Goal: Information Seeking & Learning: Learn about a topic

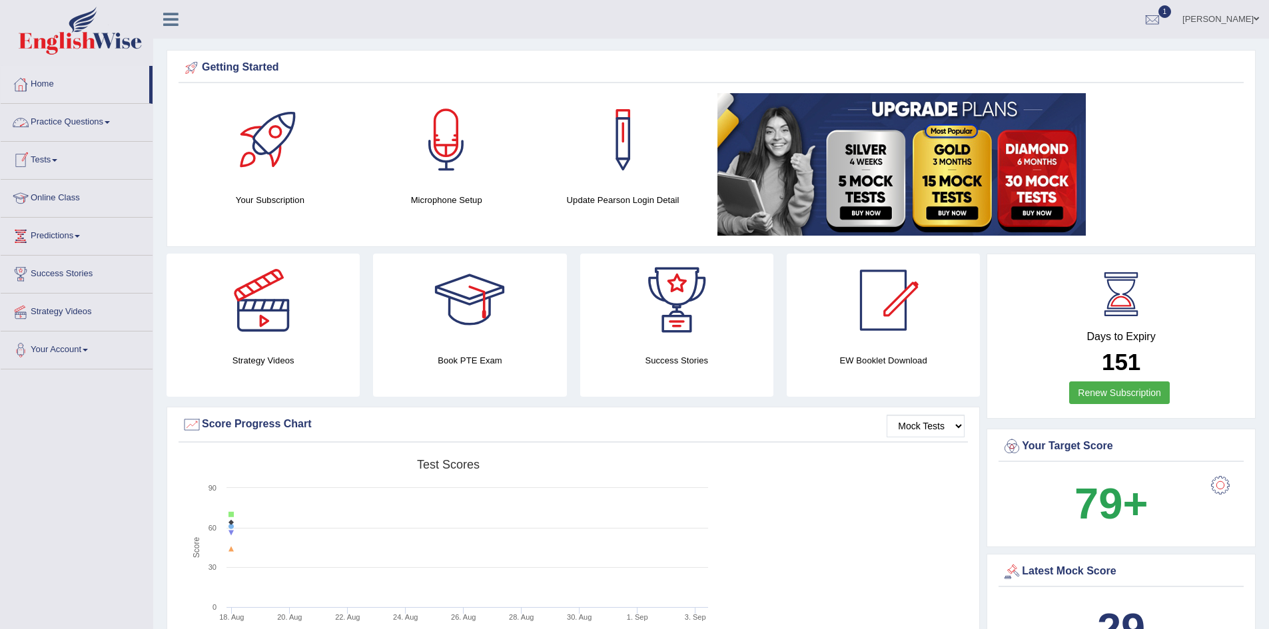
click at [86, 125] on link "Practice Questions" at bounding box center [77, 120] width 152 height 33
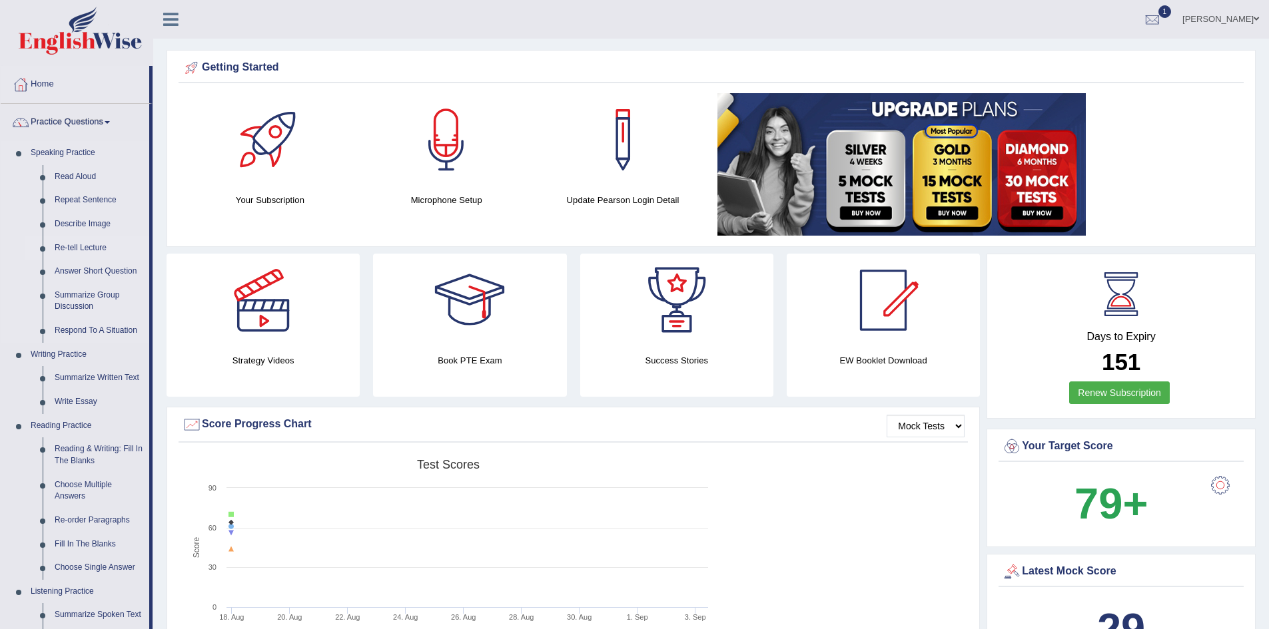
click at [87, 244] on link "Re-tell Lecture" at bounding box center [99, 248] width 101 height 24
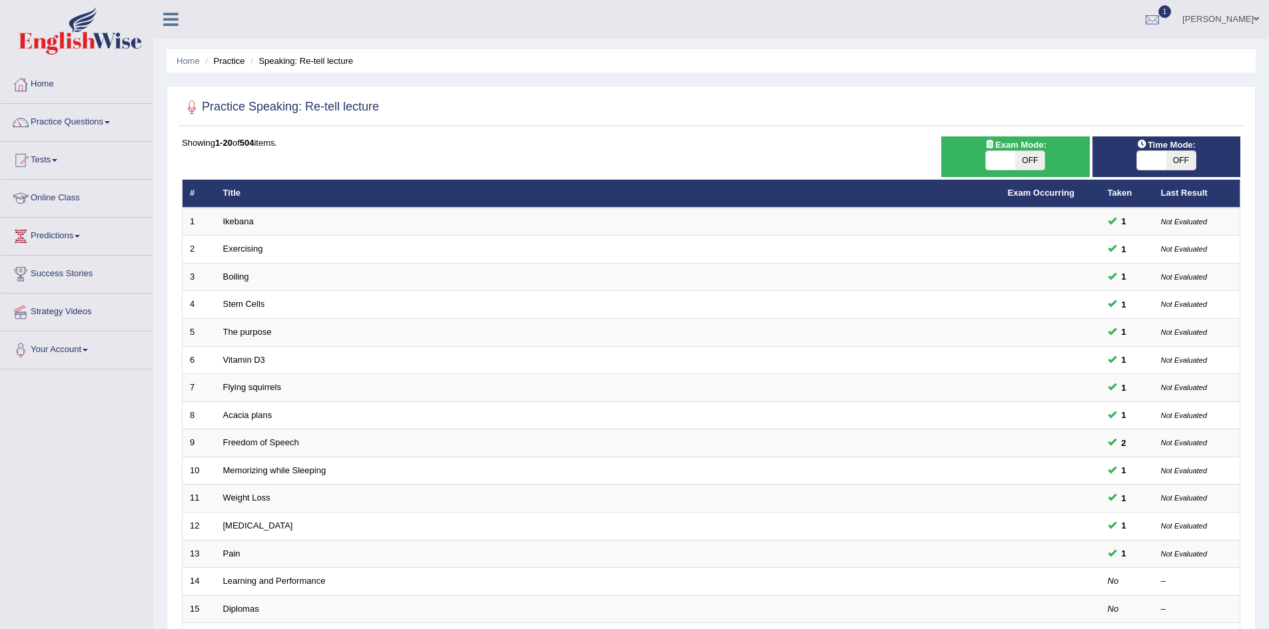
click at [1177, 160] on span "OFF" at bounding box center [1180, 160] width 29 height 19
checkbox input "true"
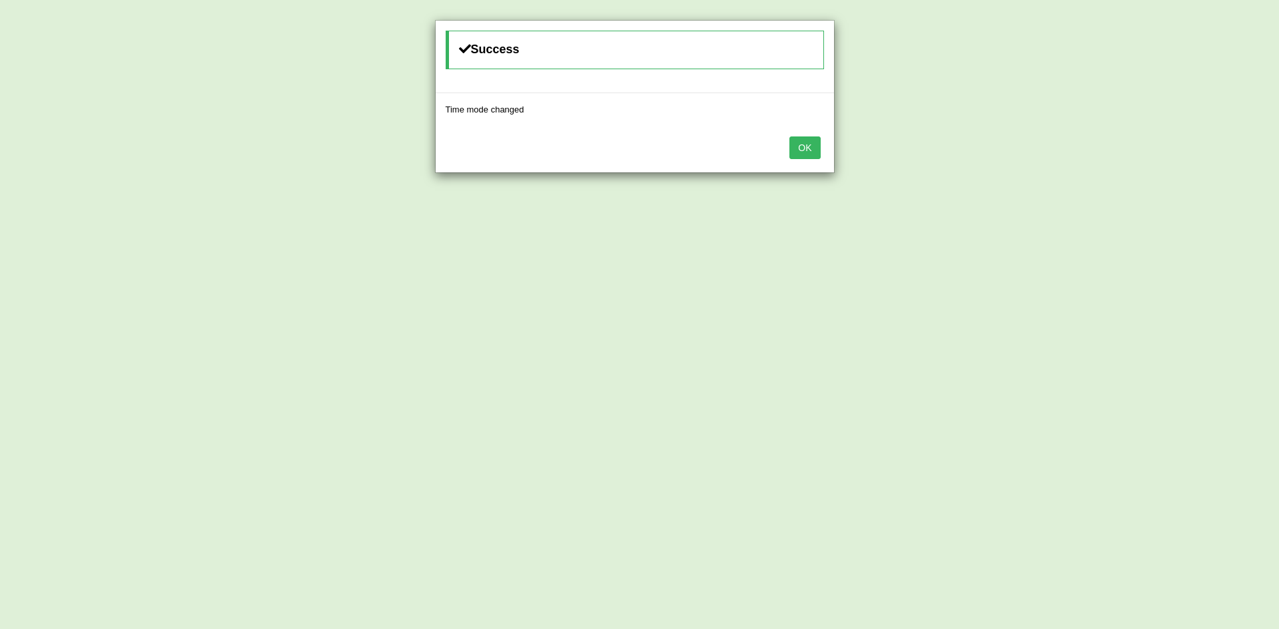
click at [811, 148] on button "OK" at bounding box center [804, 148] width 31 height 23
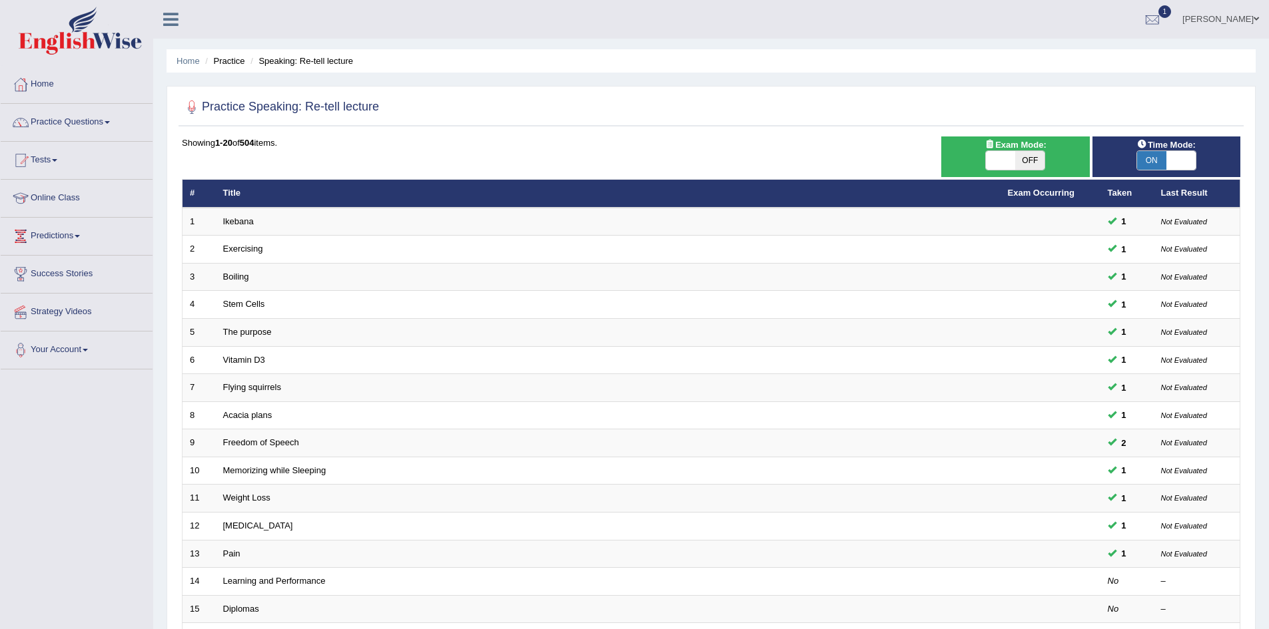
click at [1020, 162] on span "OFF" at bounding box center [1029, 160] width 29 height 19
checkbox input "true"
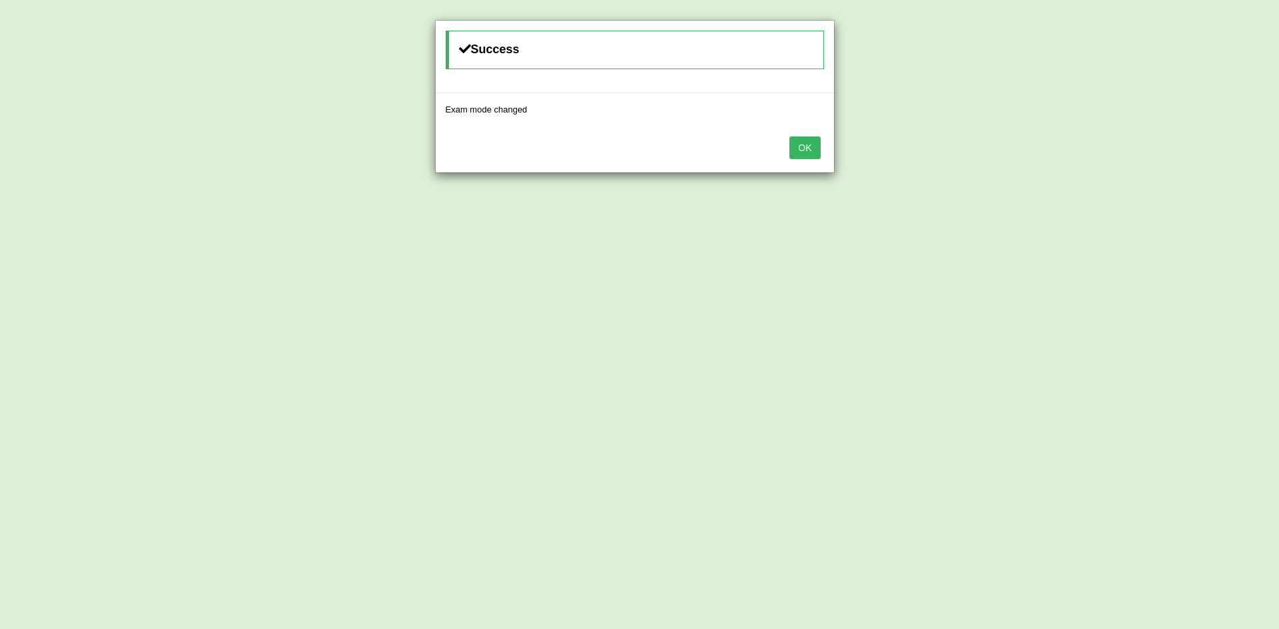
click at [801, 143] on button "OK" at bounding box center [804, 148] width 31 height 23
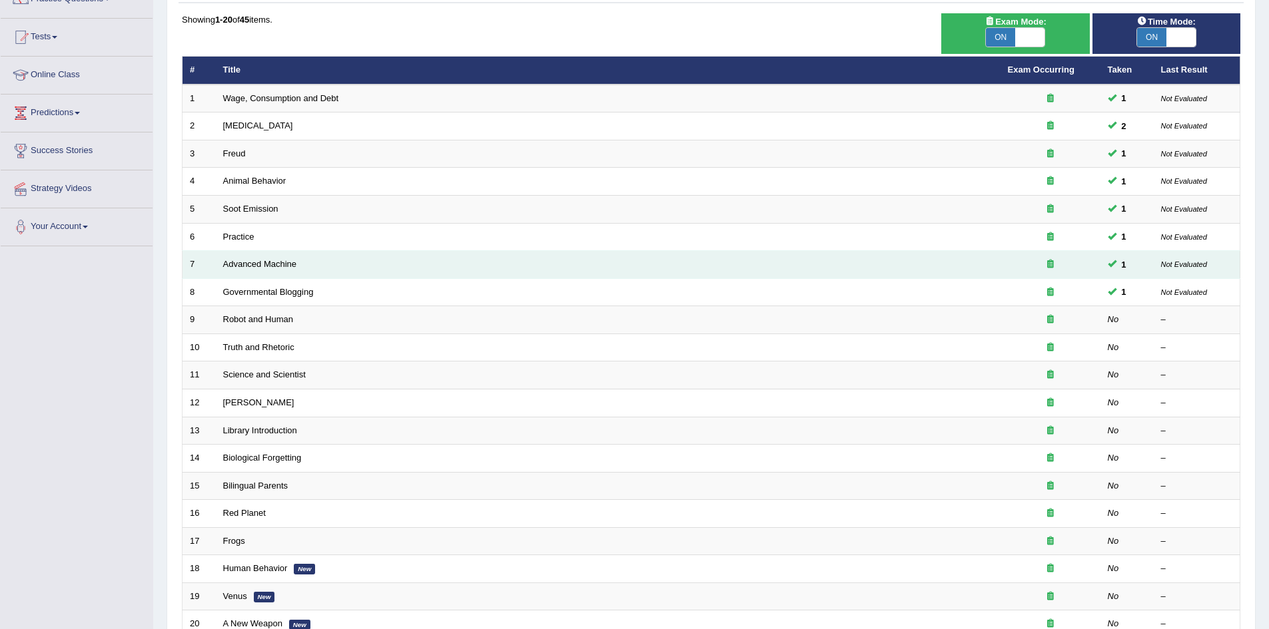
scroll to position [133, 0]
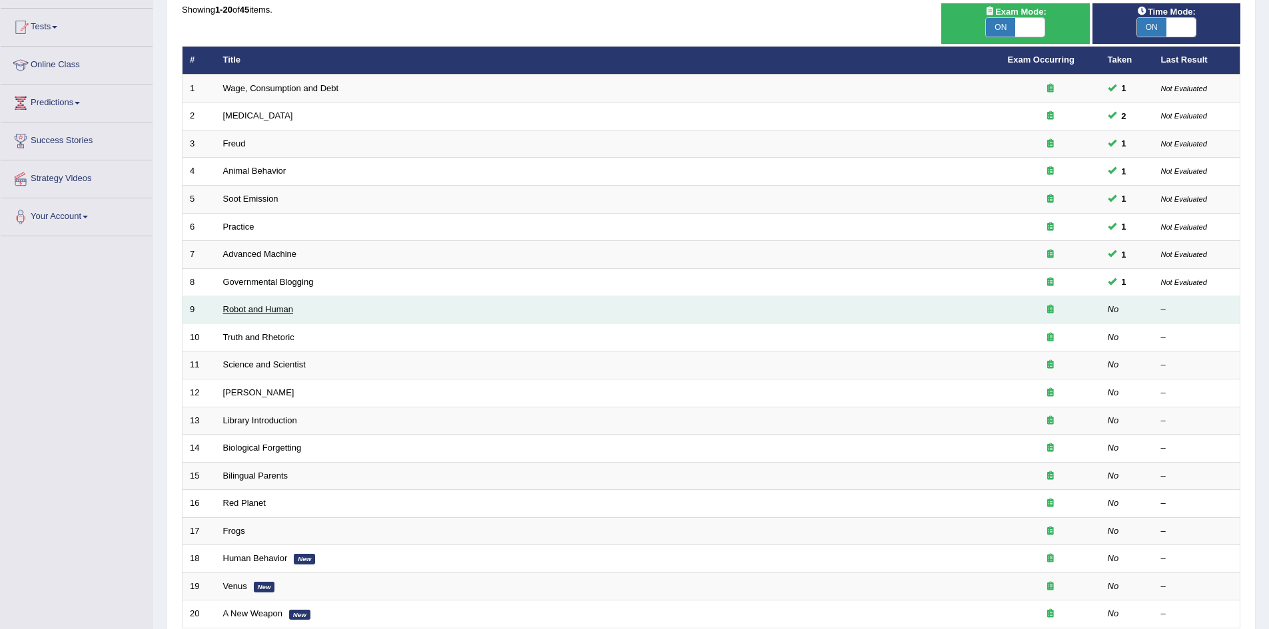
click at [261, 310] on link "Robot and Human" at bounding box center [258, 309] width 71 height 10
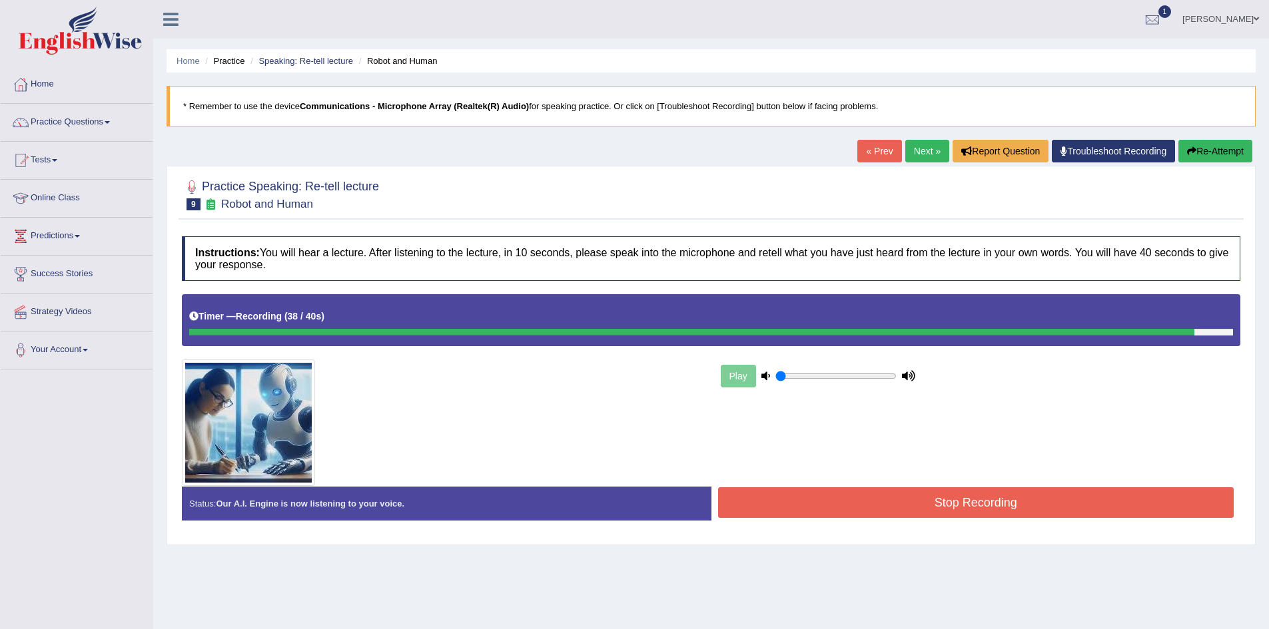
click at [1118, 493] on button "Stop Recording" at bounding box center [976, 503] width 516 height 31
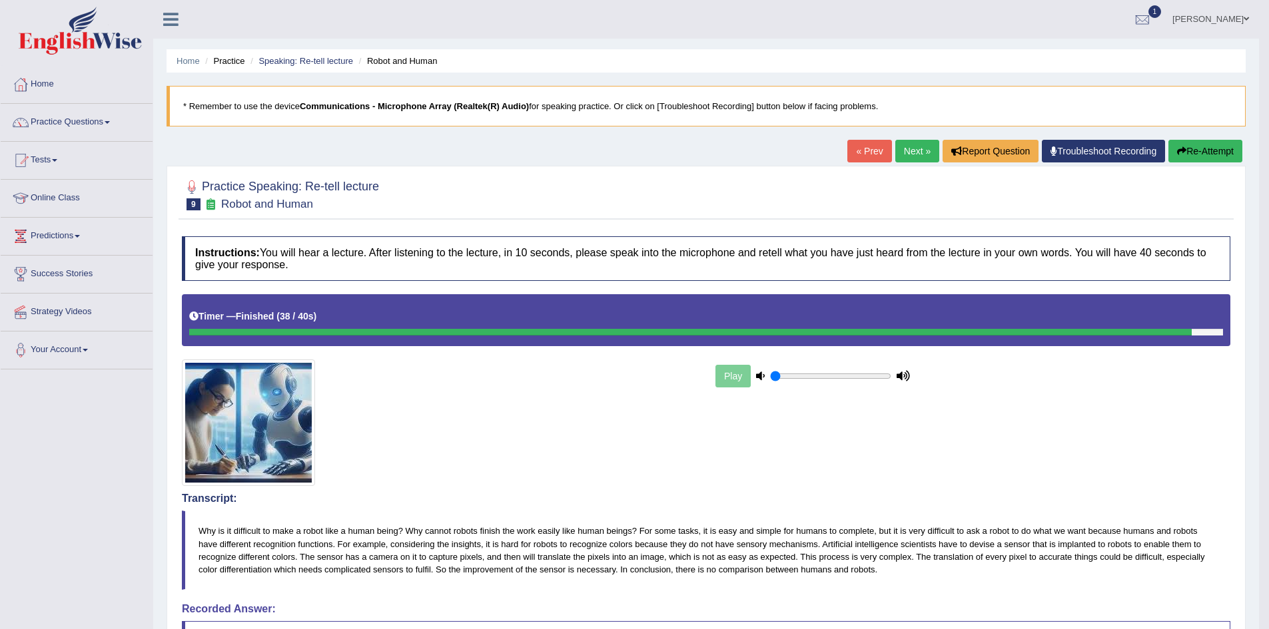
click at [1188, 153] on button "Re-Attempt" at bounding box center [1205, 151] width 74 height 23
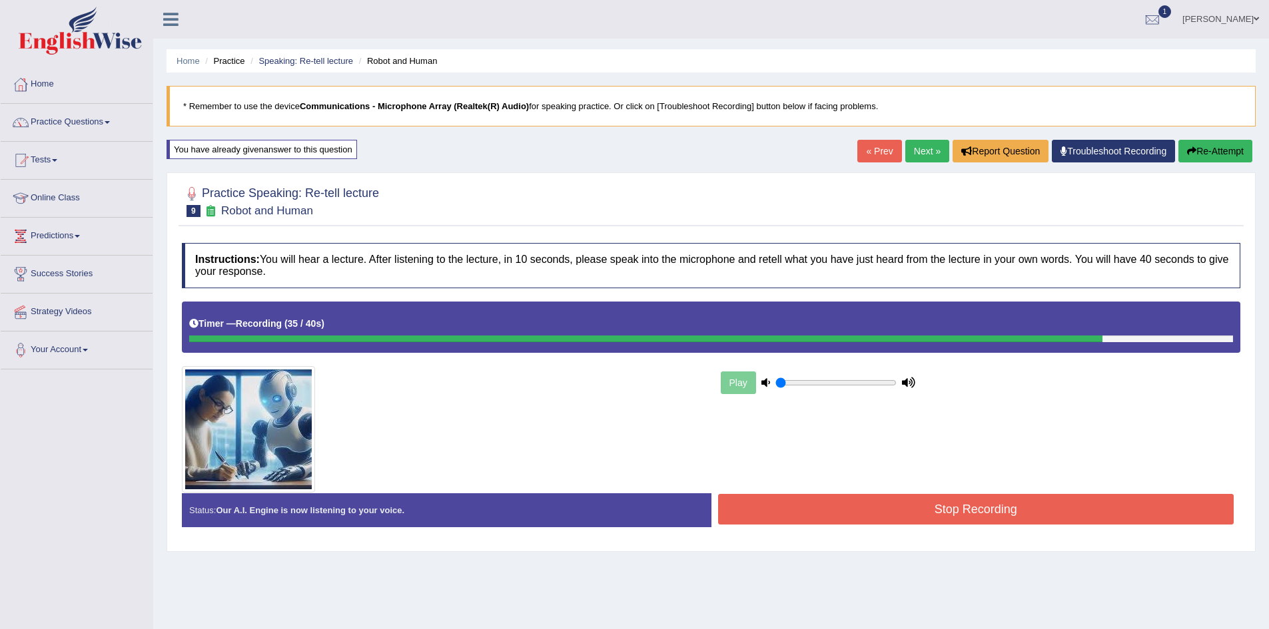
click at [974, 511] on button "Stop Recording" at bounding box center [976, 509] width 516 height 31
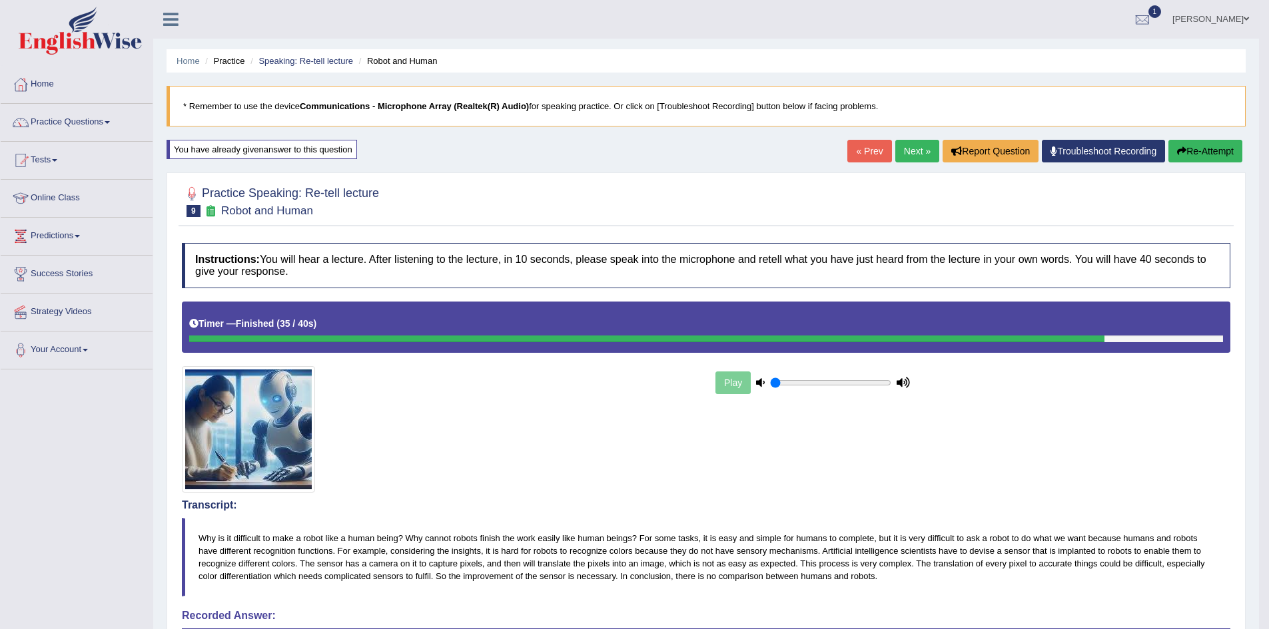
click at [902, 150] on link "Next »" at bounding box center [917, 151] width 44 height 23
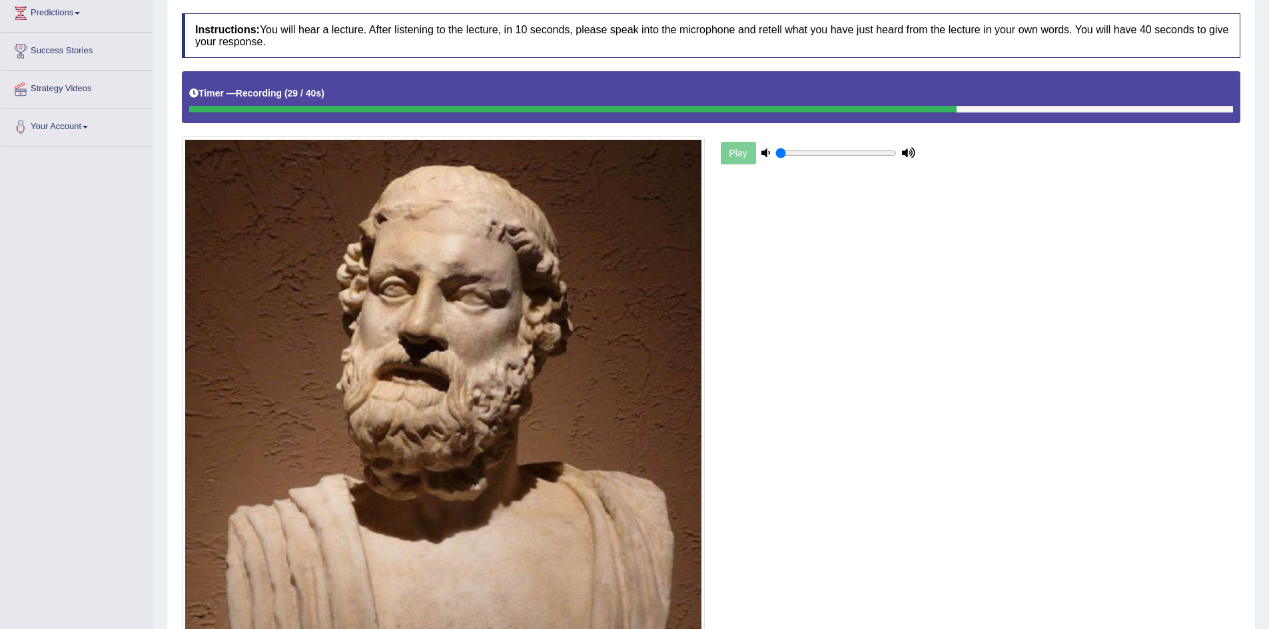
scroll to position [466, 0]
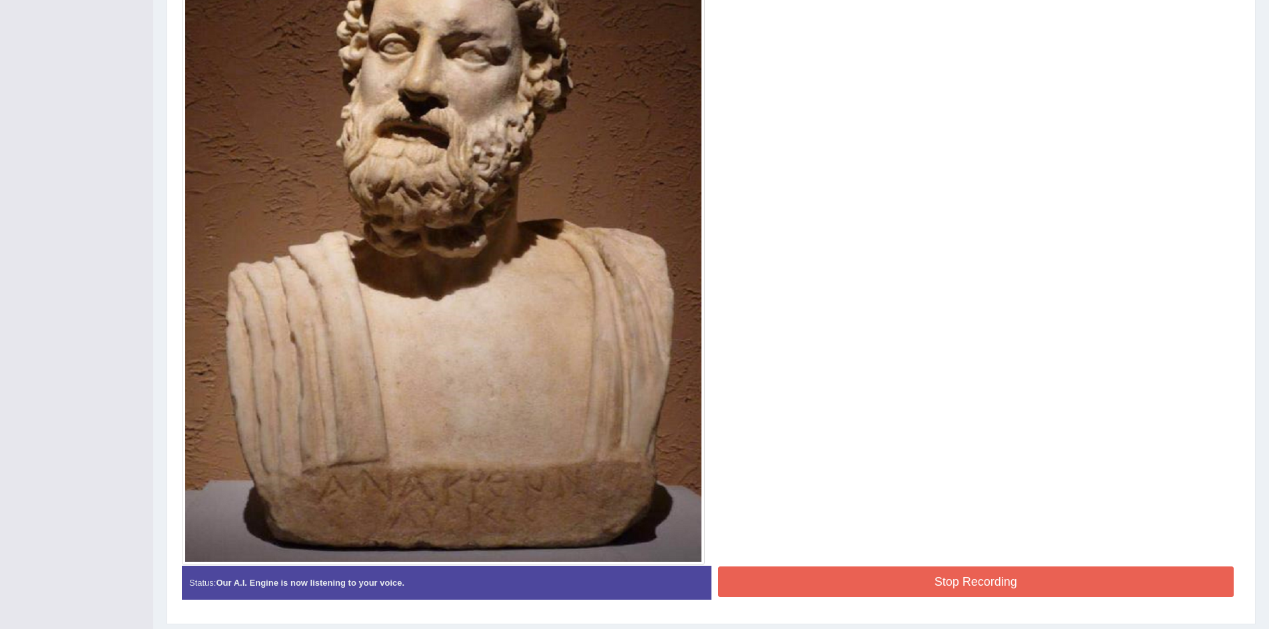
click at [896, 583] on button "Stop Recording" at bounding box center [976, 582] width 516 height 31
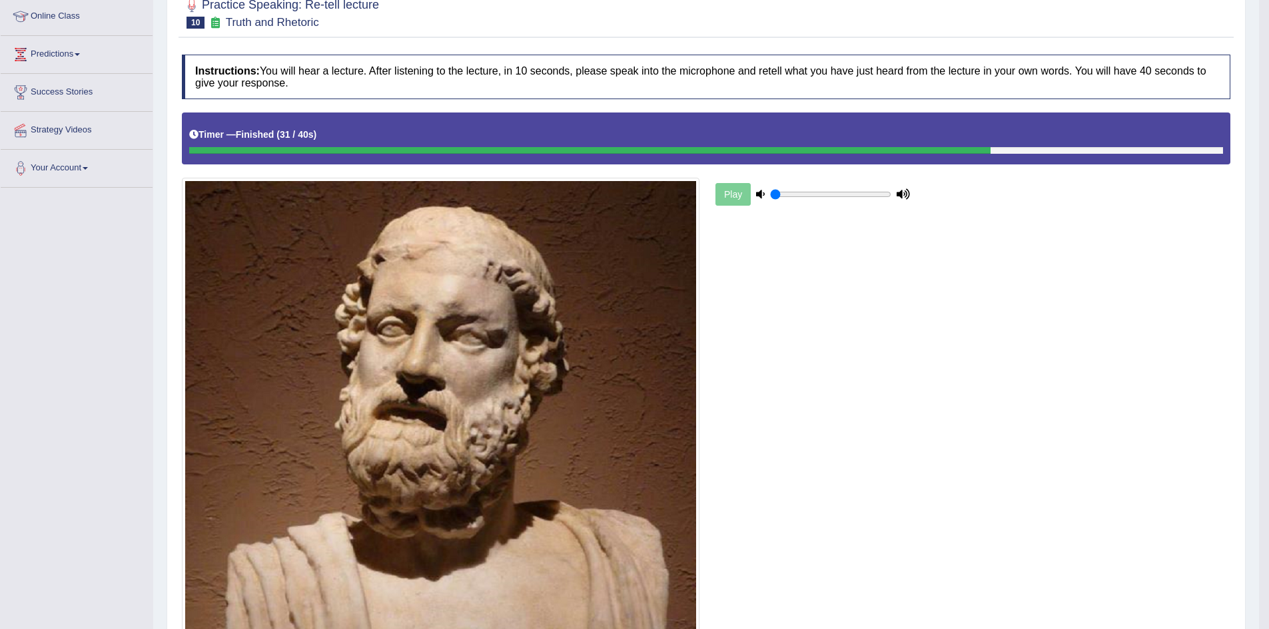
scroll to position [0, 0]
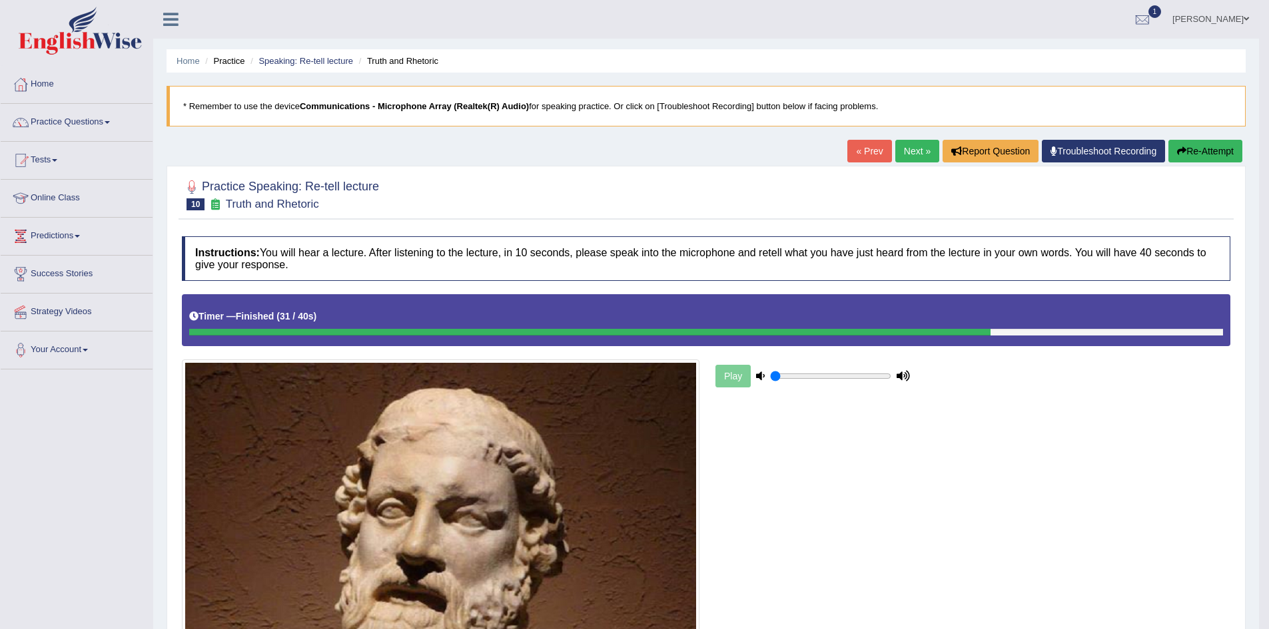
click at [916, 153] on link "Next »" at bounding box center [917, 151] width 44 height 23
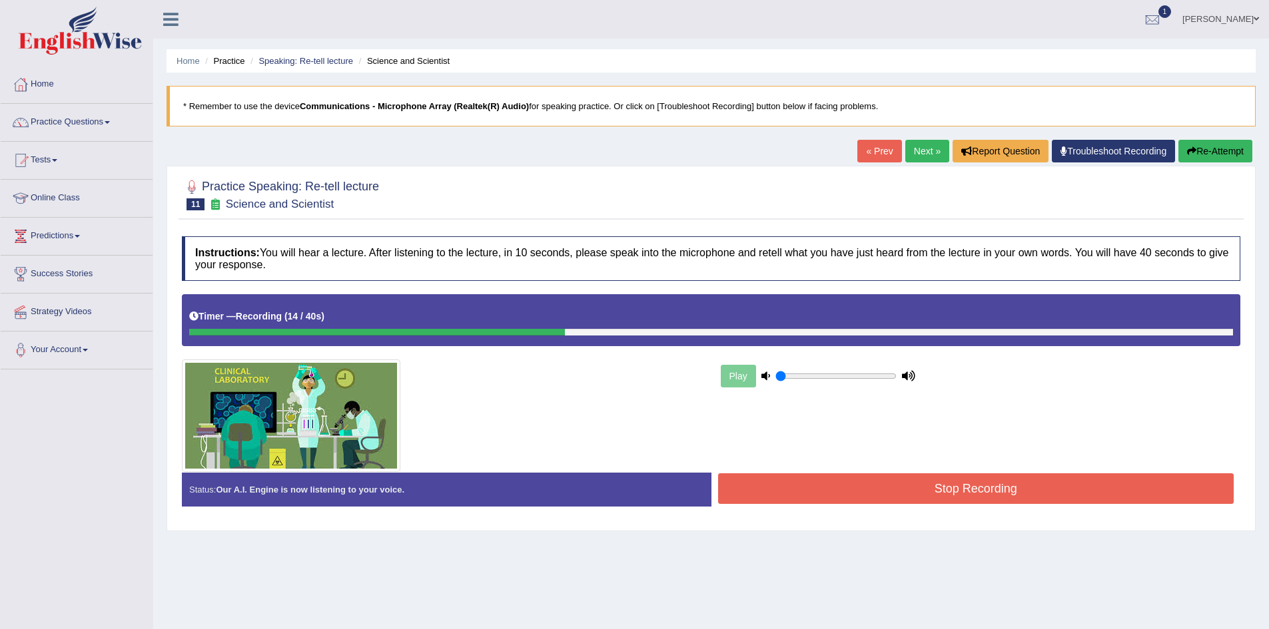
click at [1217, 153] on button "Re-Attempt" at bounding box center [1215, 151] width 74 height 23
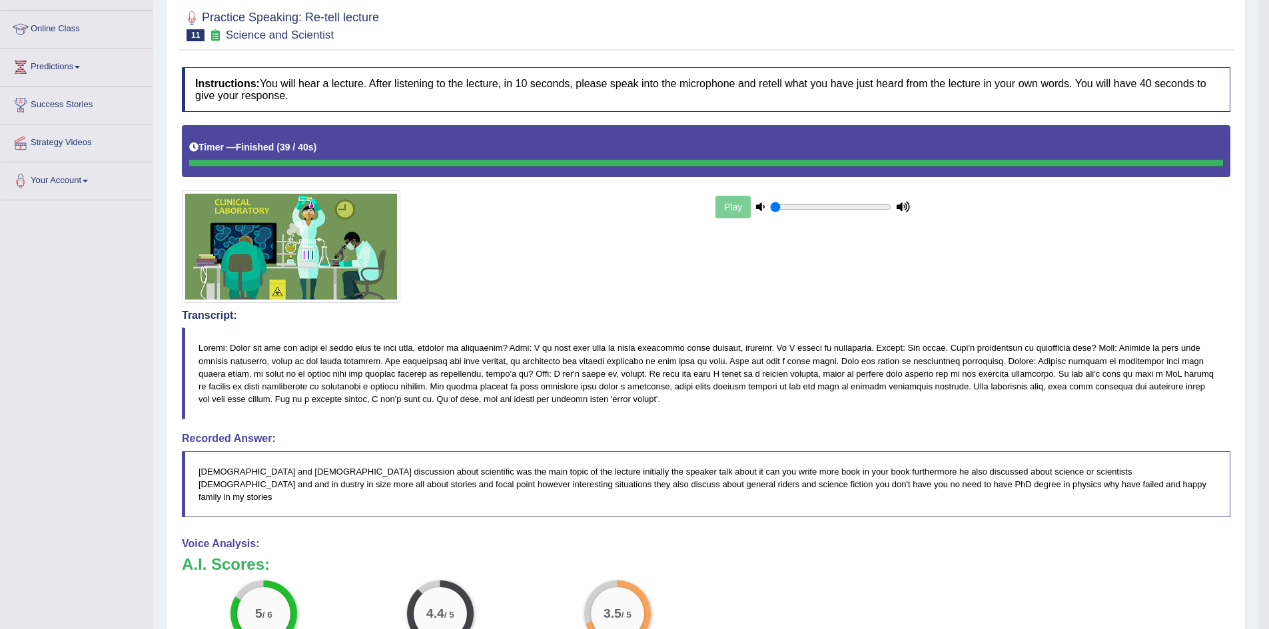
scroll to position [97, 0]
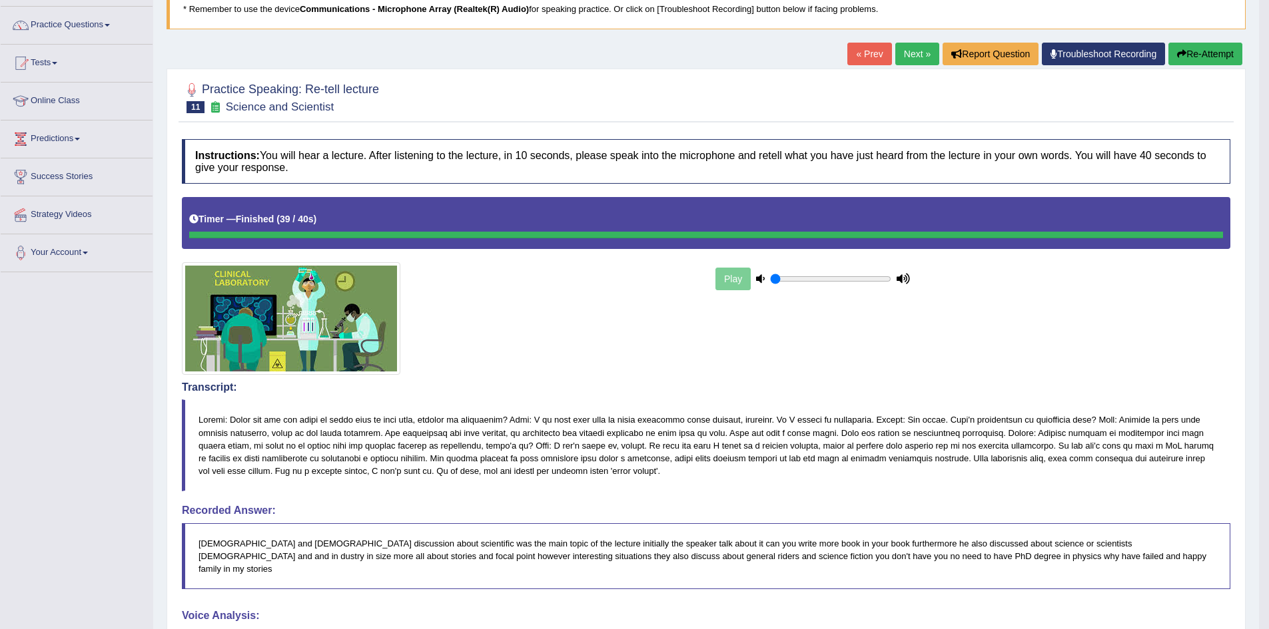
click at [900, 53] on link "Next »" at bounding box center [917, 54] width 44 height 23
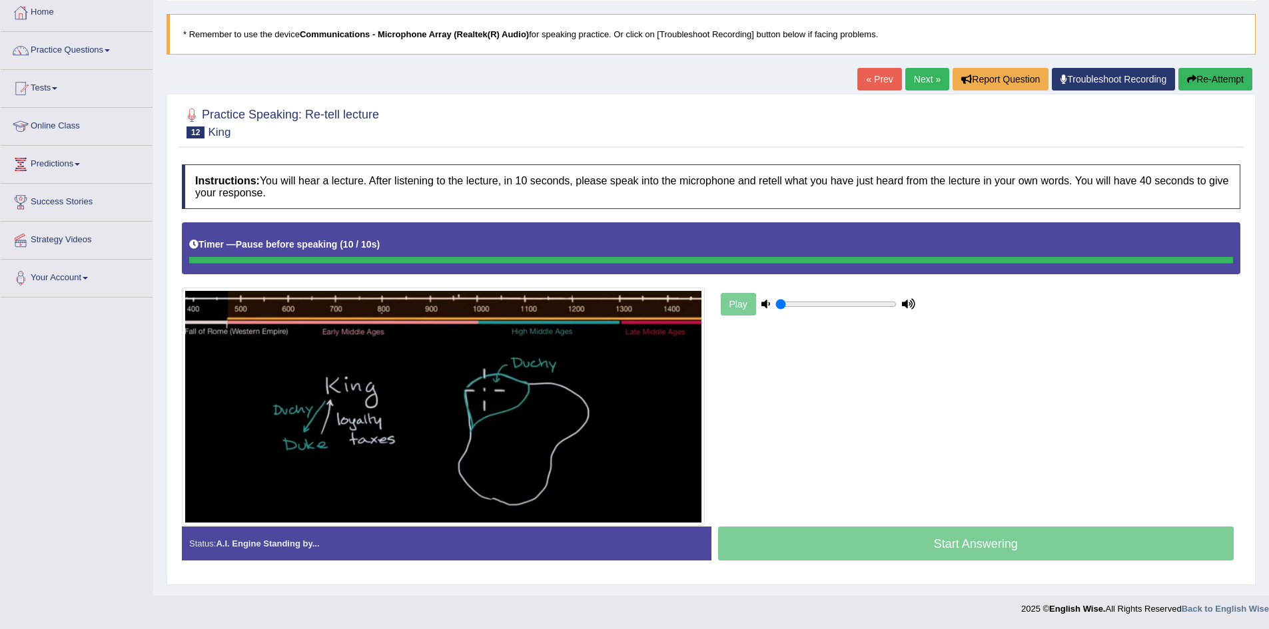
scroll to position [72, 0]
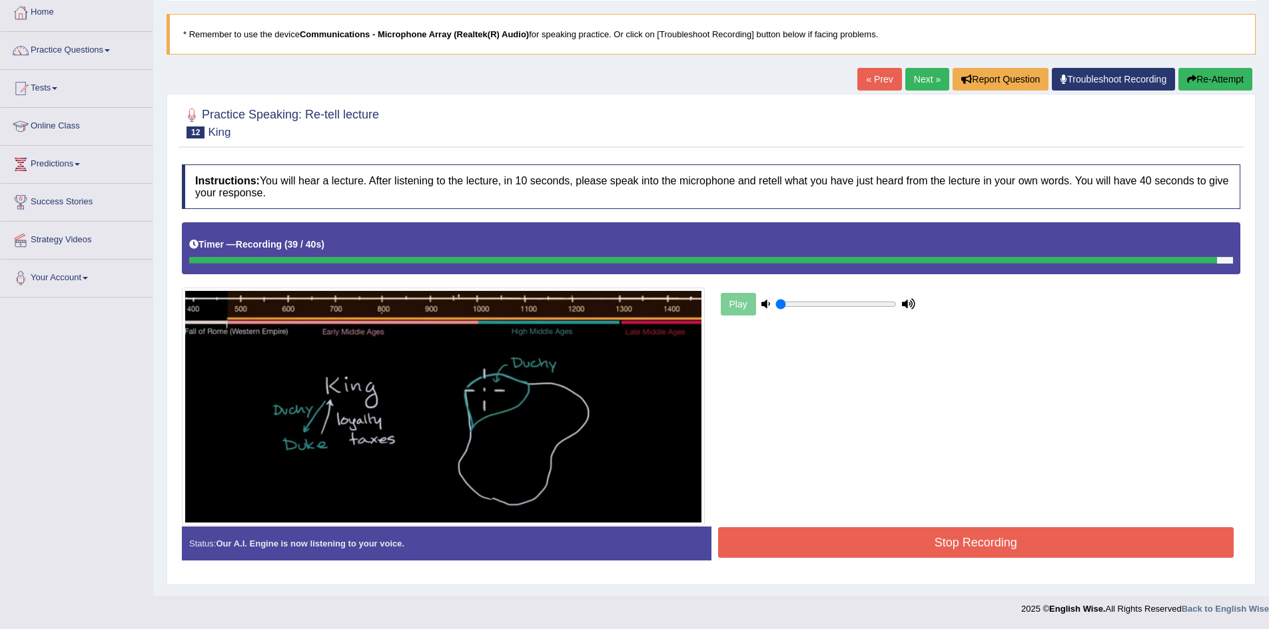
click at [980, 547] on button "Stop Recording" at bounding box center [976, 542] width 516 height 31
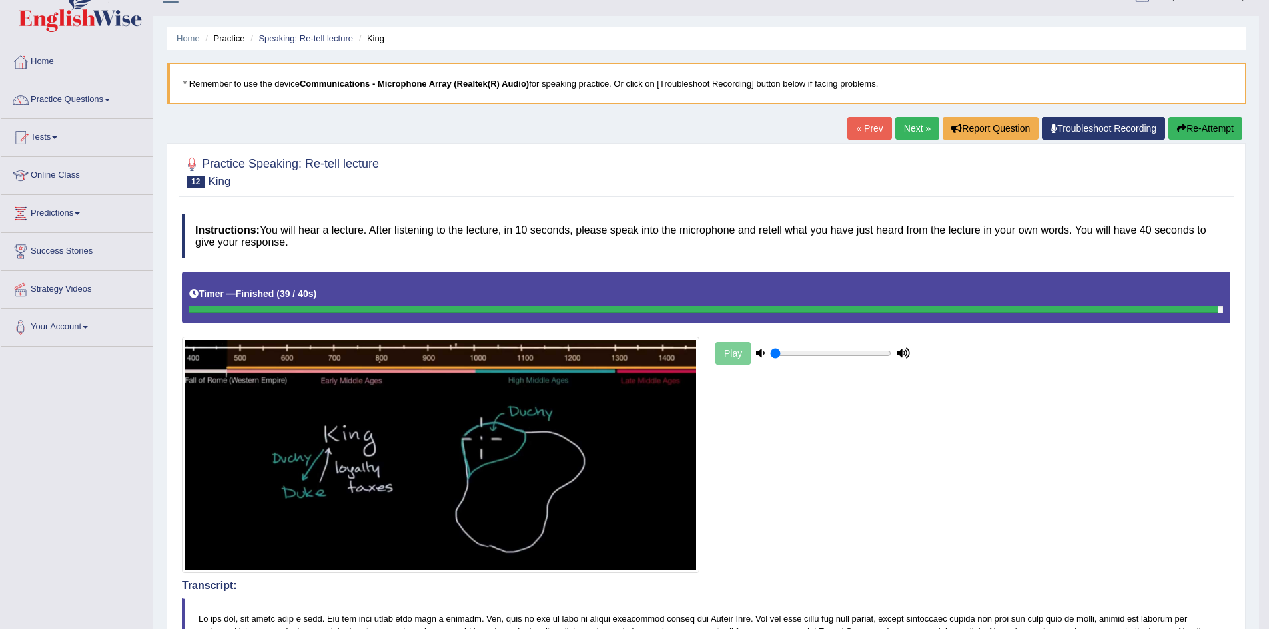
scroll to position [21, 0]
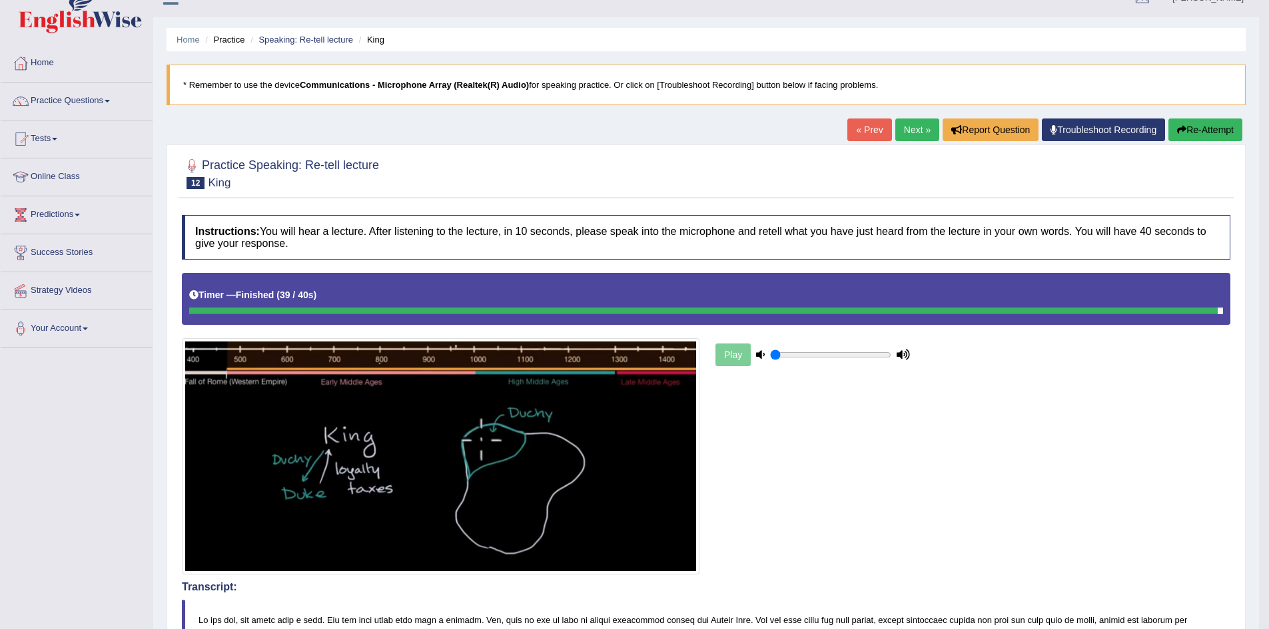
click at [1207, 135] on button "Re-Attempt" at bounding box center [1205, 130] width 74 height 23
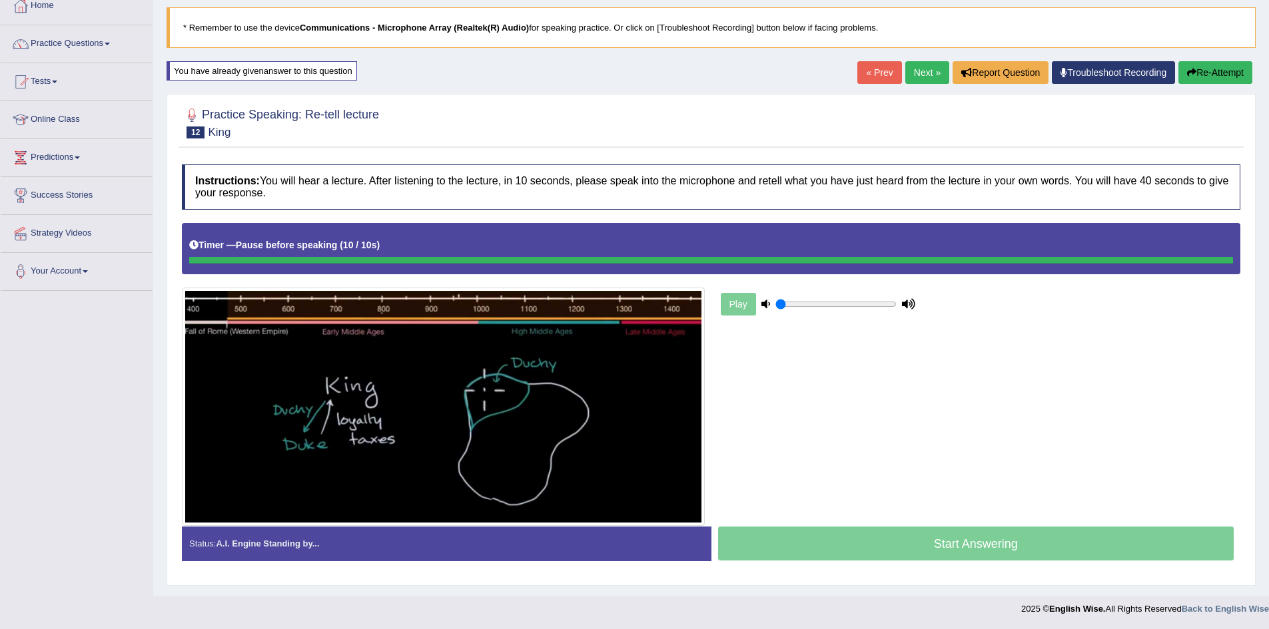
scroll to position [79, 0]
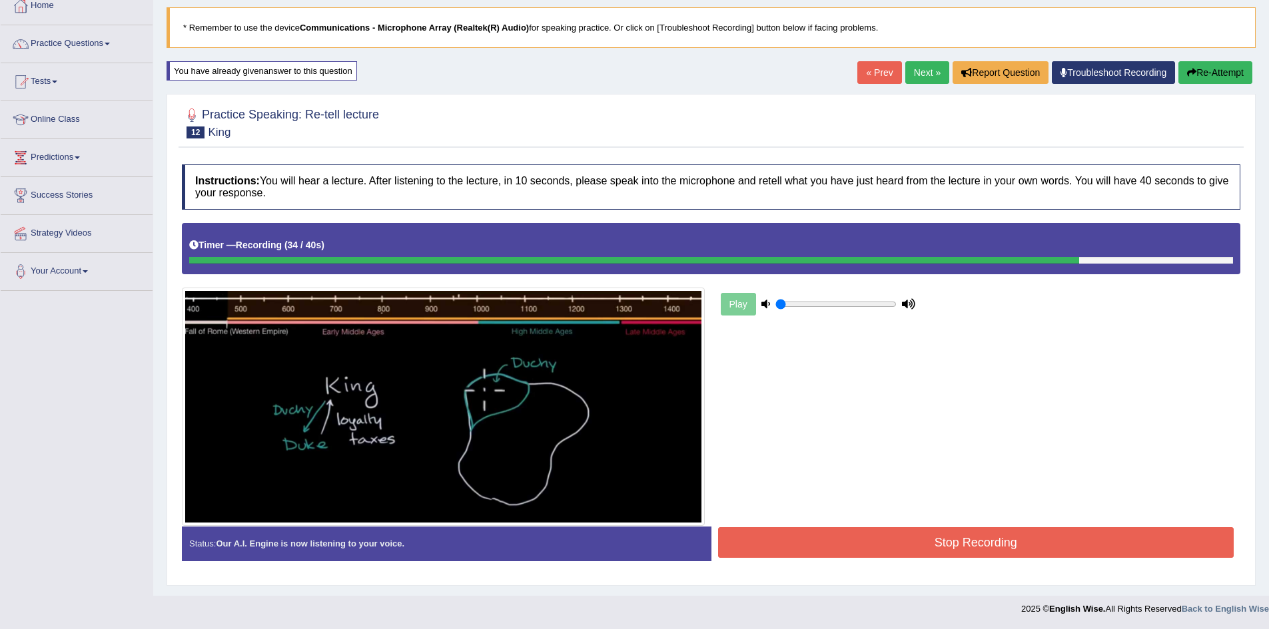
click at [916, 542] on button "Stop Recording" at bounding box center [976, 542] width 516 height 31
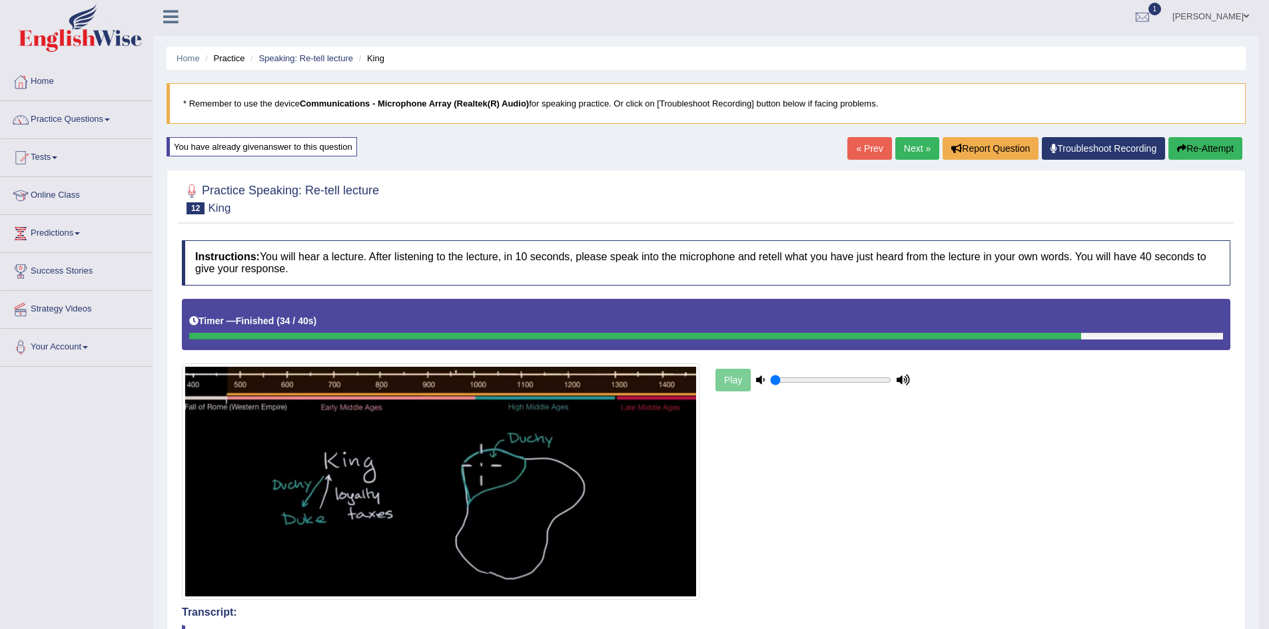
scroll to position [0, 0]
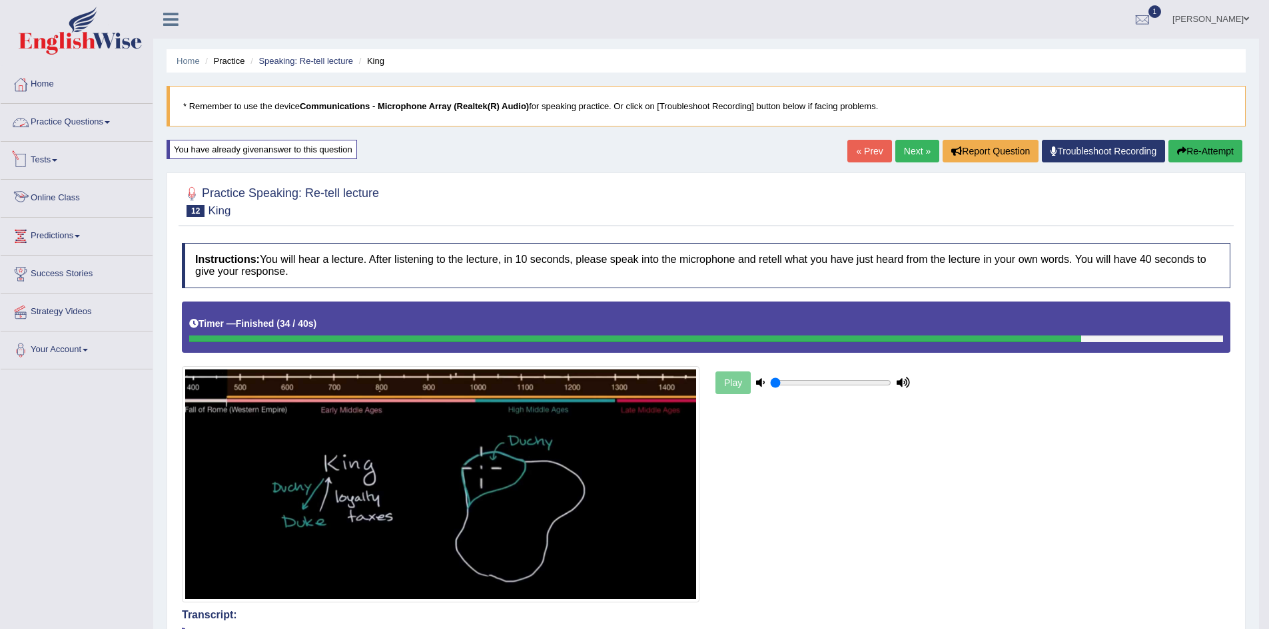
click at [119, 129] on link "Practice Questions" at bounding box center [77, 120] width 152 height 33
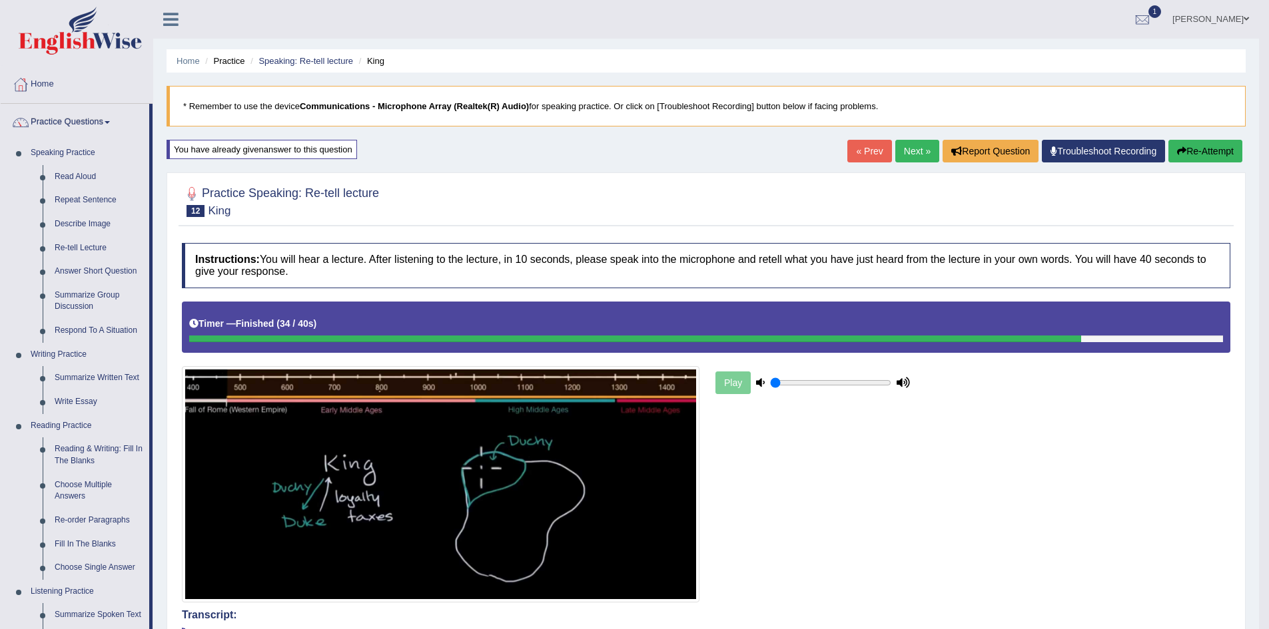
click at [916, 156] on link "Next »" at bounding box center [917, 151] width 44 height 23
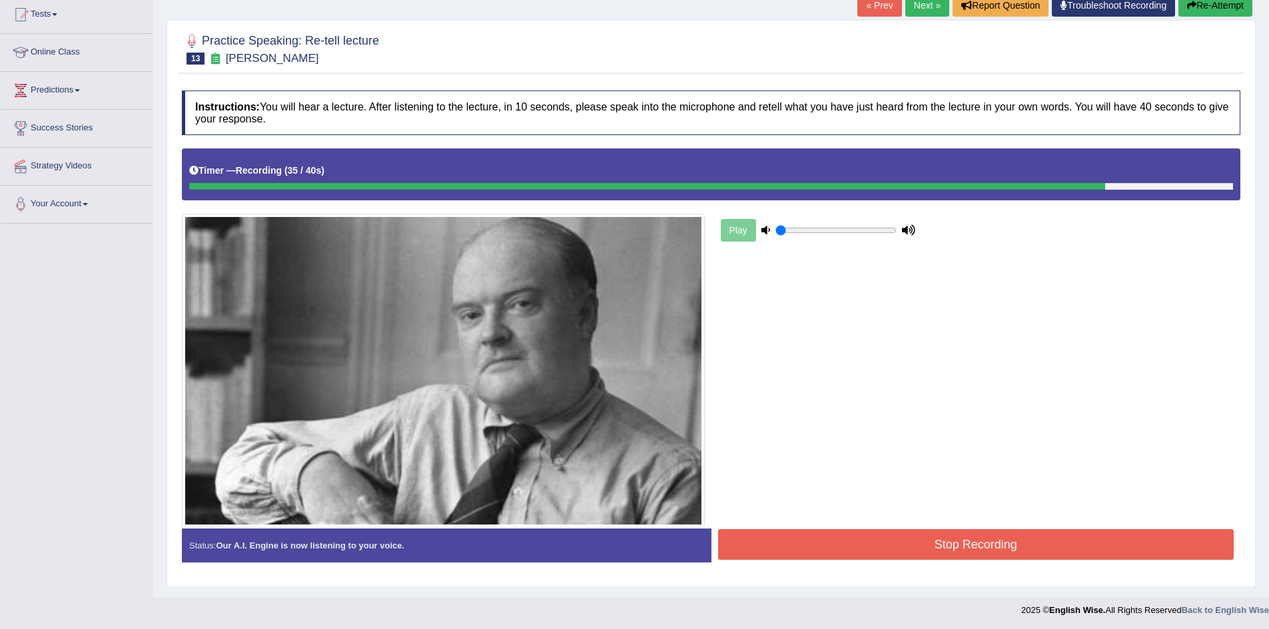
scroll to position [147, 0]
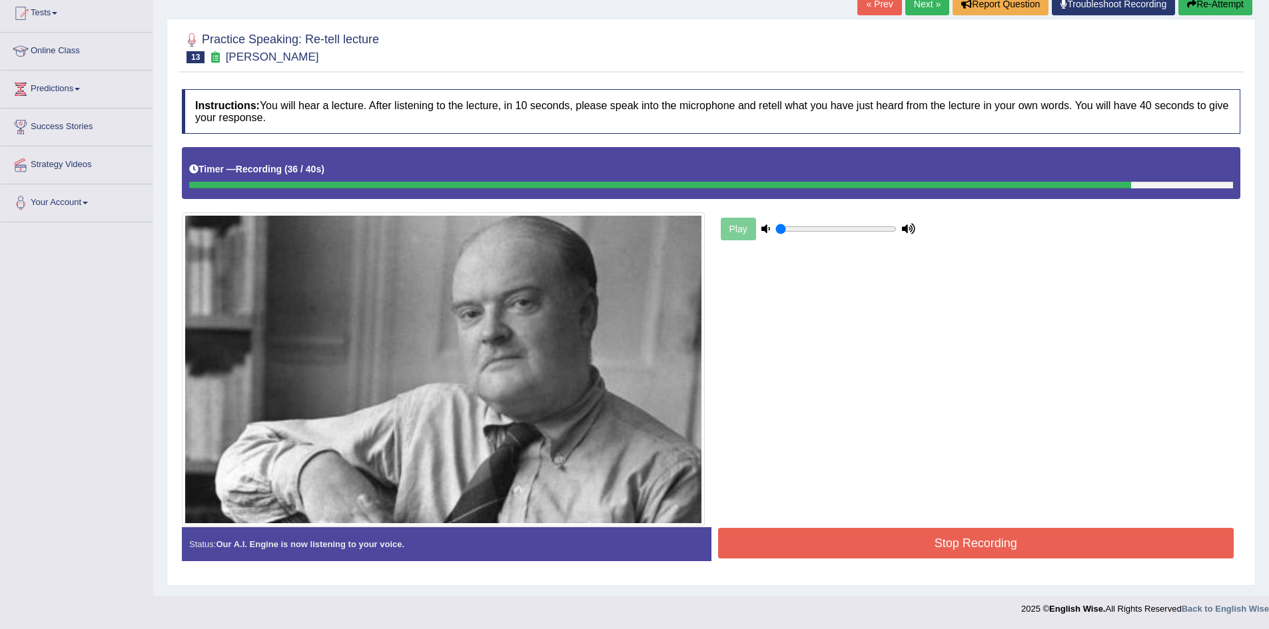
click at [868, 554] on button "Stop Recording" at bounding box center [976, 543] width 516 height 31
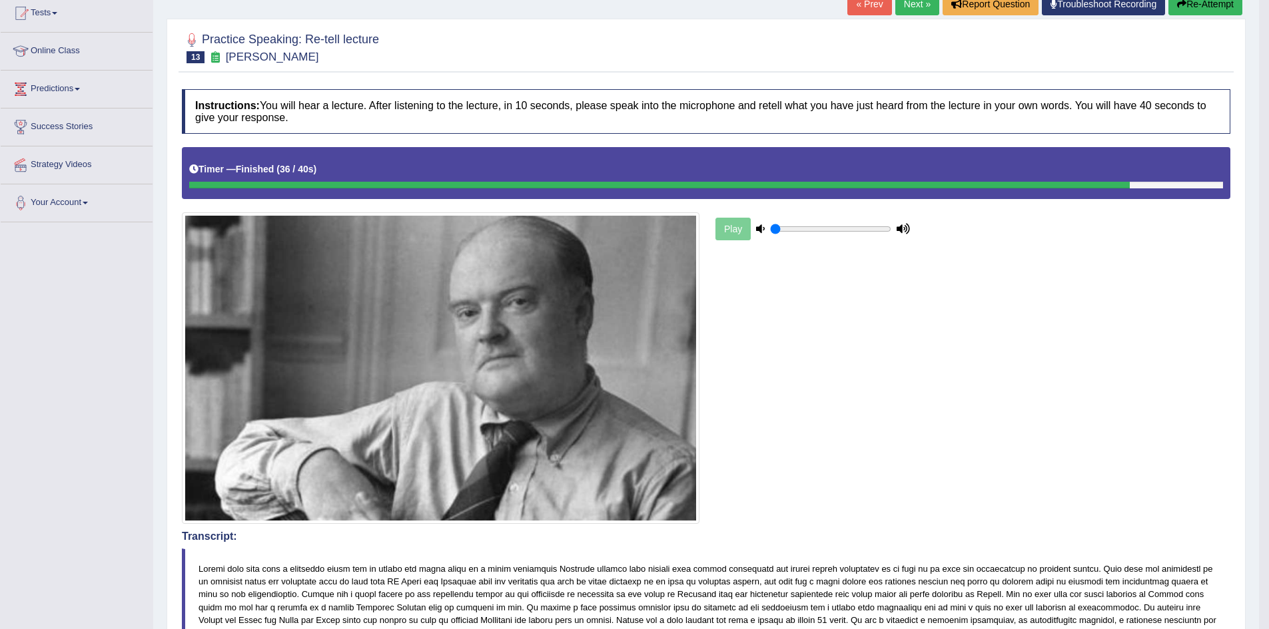
scroll to position [0, 0]
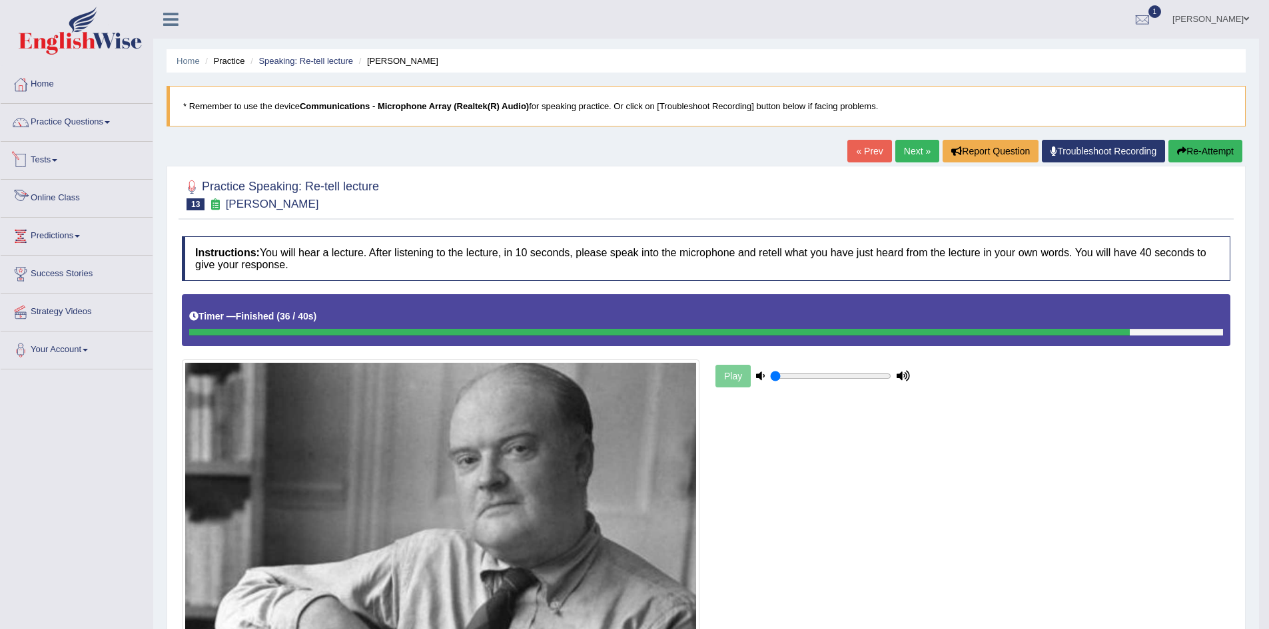
click at [80, 164] on link "Tests" at bounding box center [77, 158] width 152 height 33
click at [99, 123] on link "Practice Questions" at bounding box center [77, 120] width 152 height 33
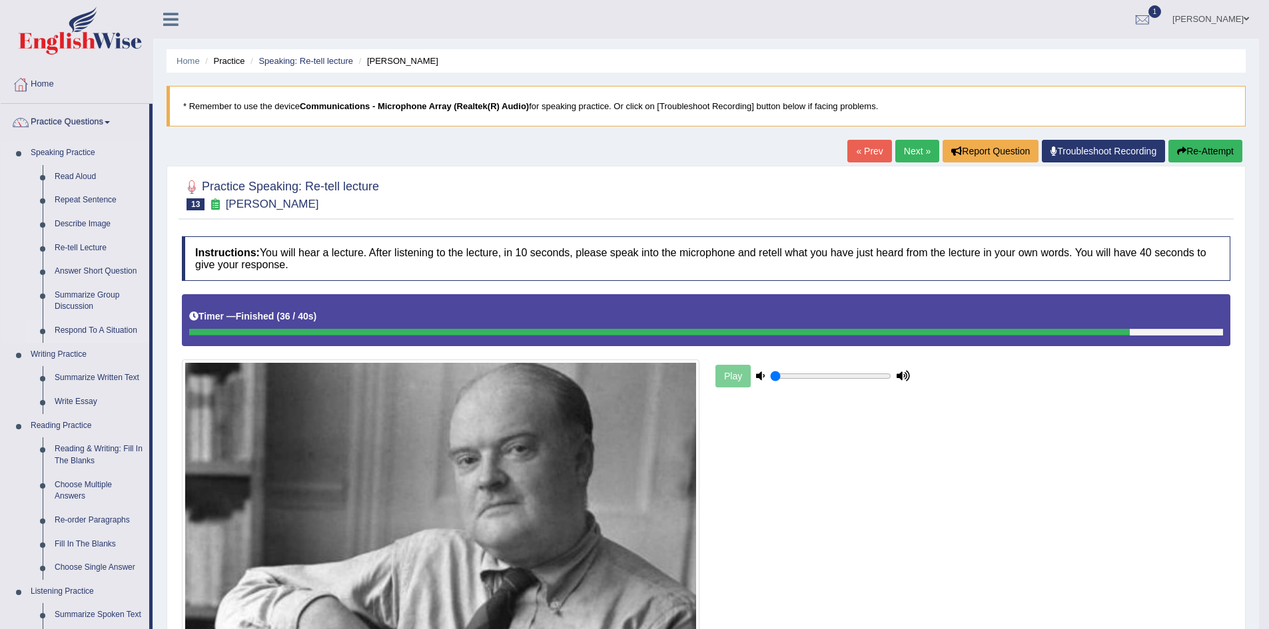
click at [110, 322] on link "Respond To A Situation" at bounding box center [99, 331] width 101 height 24
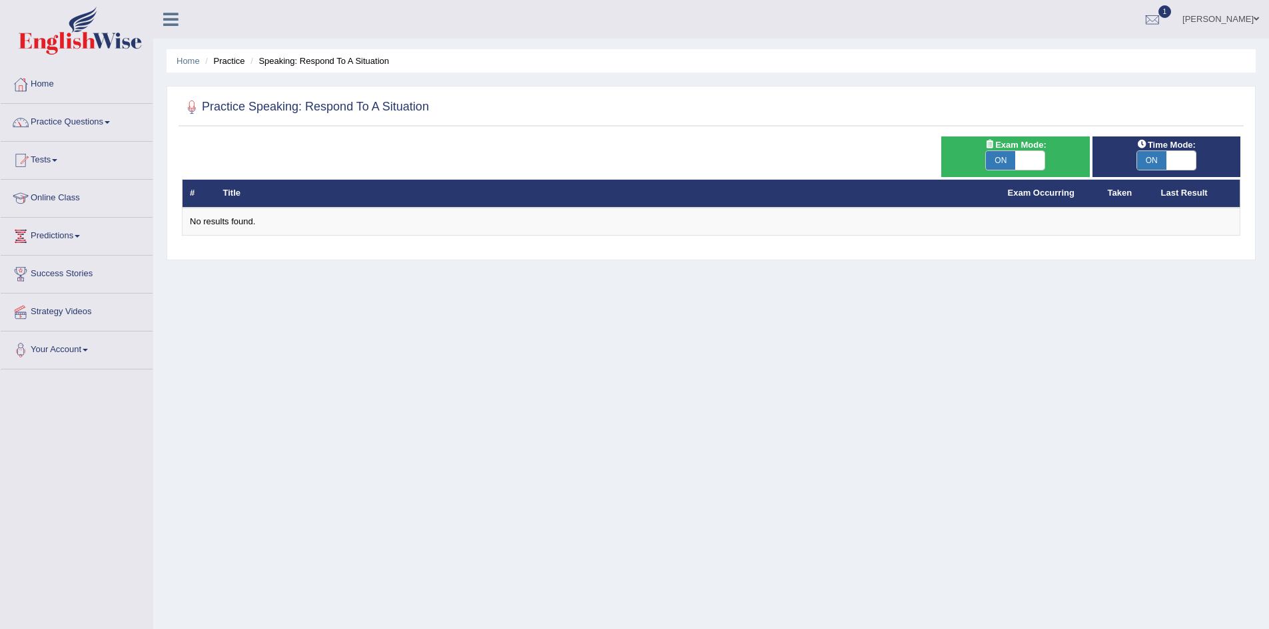
click at [1012, 163] on span "ON" at bounding box center [1000, 160] width 29 height 19
checkbox input "false"
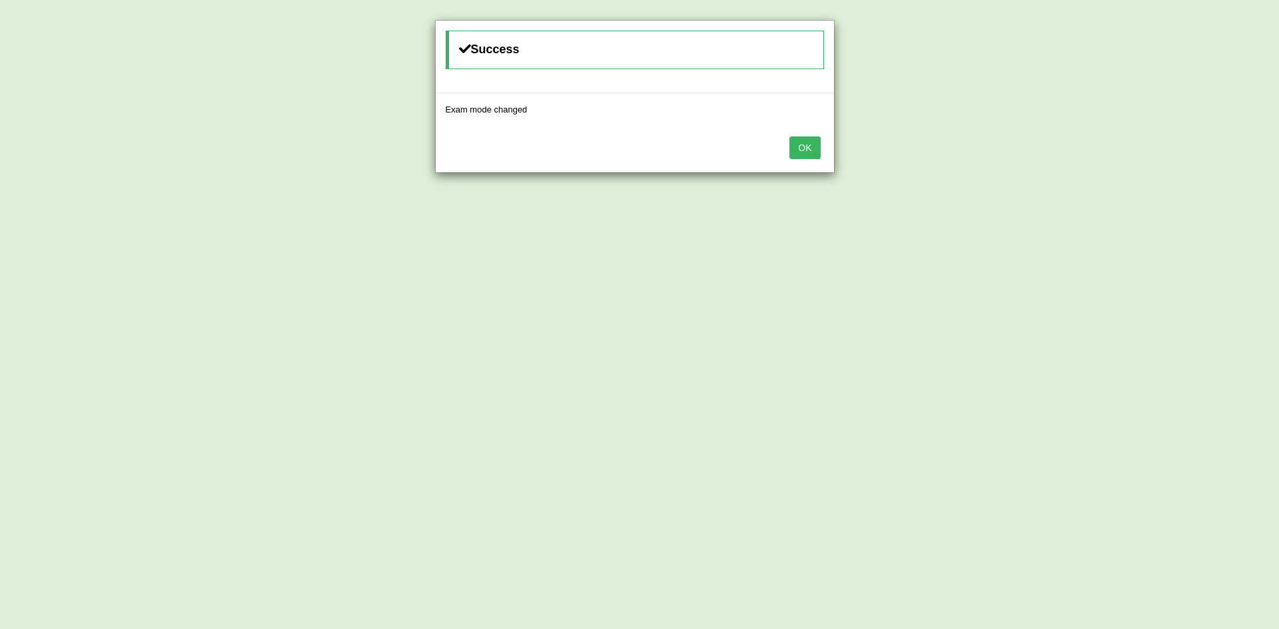
click at [813, 155] on button "OK" at bounding box center [804, 148] width 31 height 23
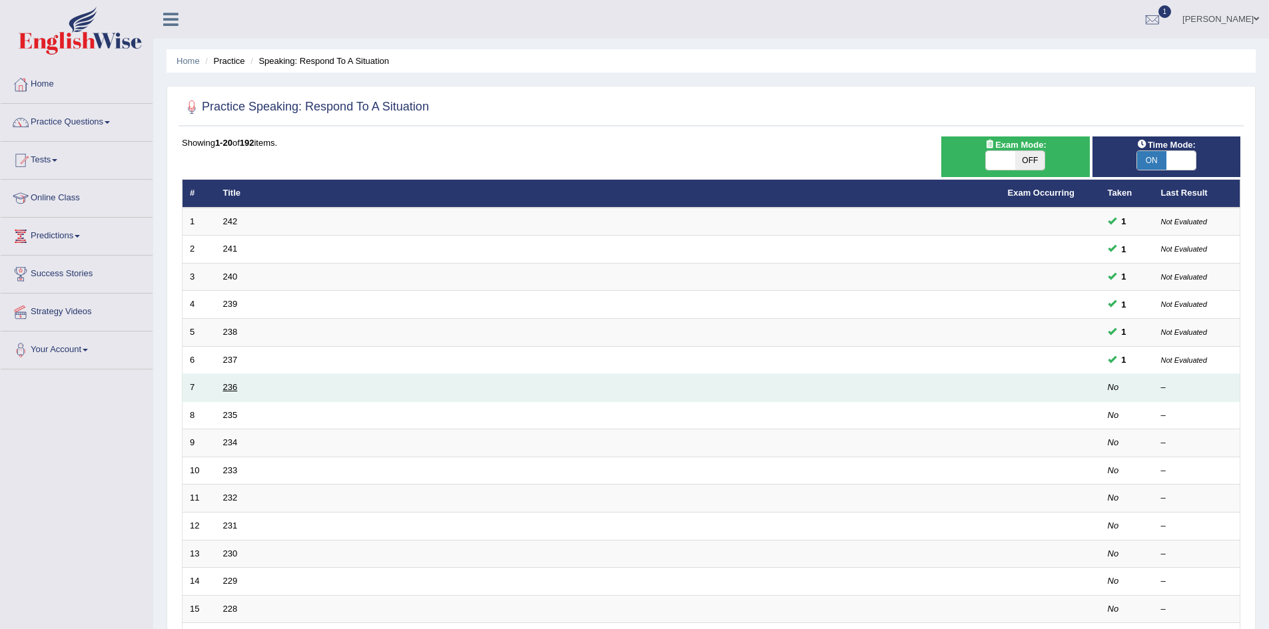
click at [235, 391] on link "236" at bounding box center [230, 387] width 15 height 10
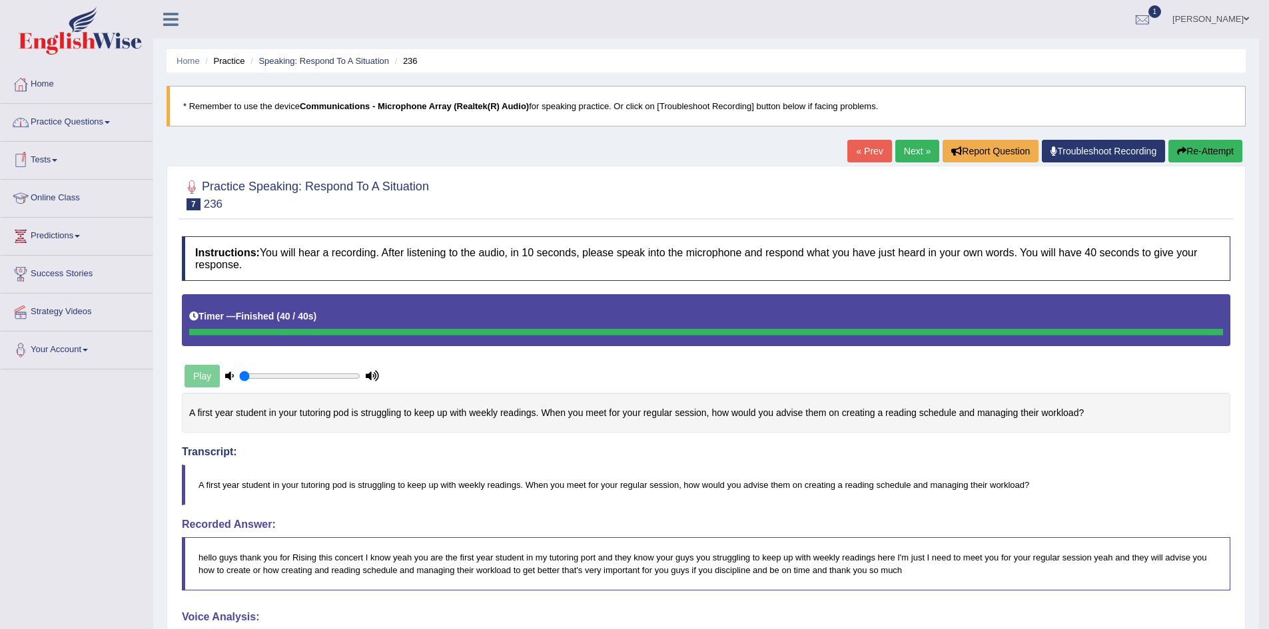
click at [105, 121] on link "Practice Questions" at bounding box center [77, 120] width 152 height 33
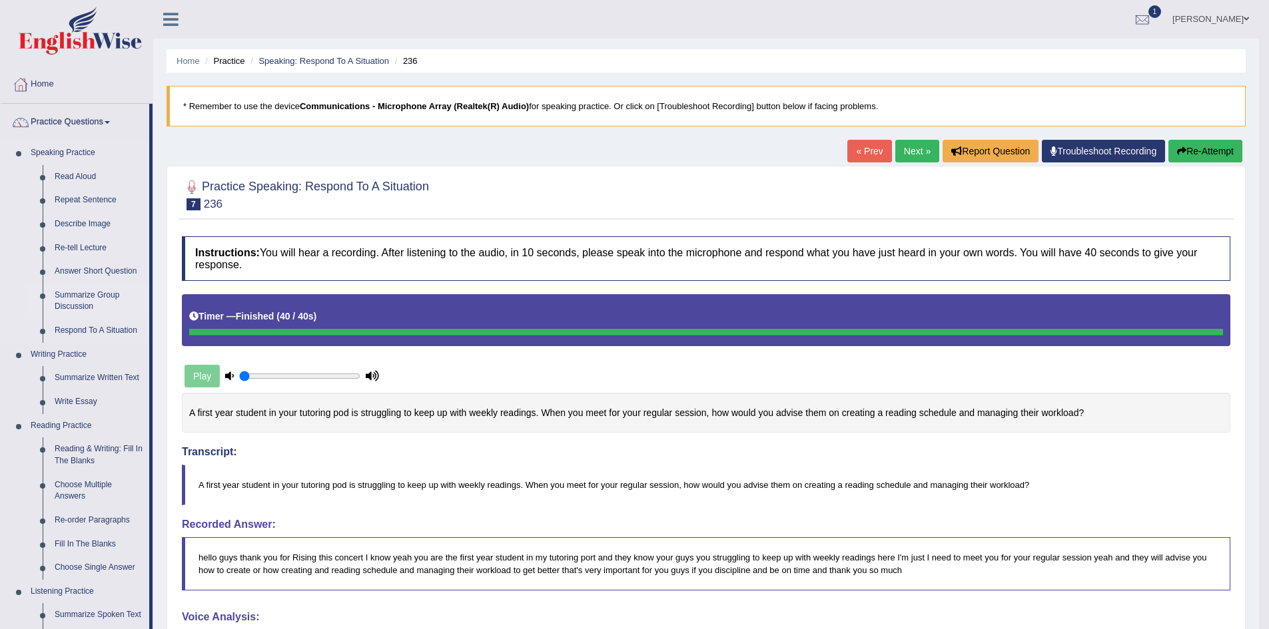
click at [97, 298] on link "Summarize Group Discussion" at bounding box center [99, 301] width 101 height 35
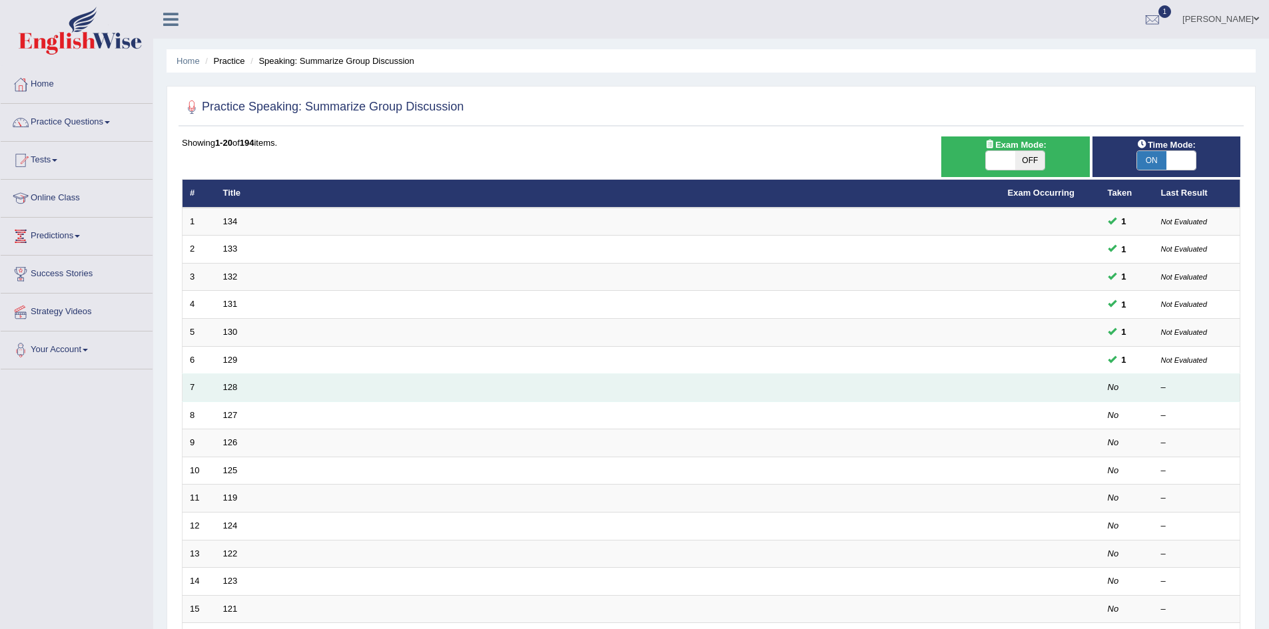
click at [220, 389] on td "128" at bounding box center [608, 388] width 785 height 28
click at [229, 386] on link "128" at bounding box center [230, 387] width 15 height 10
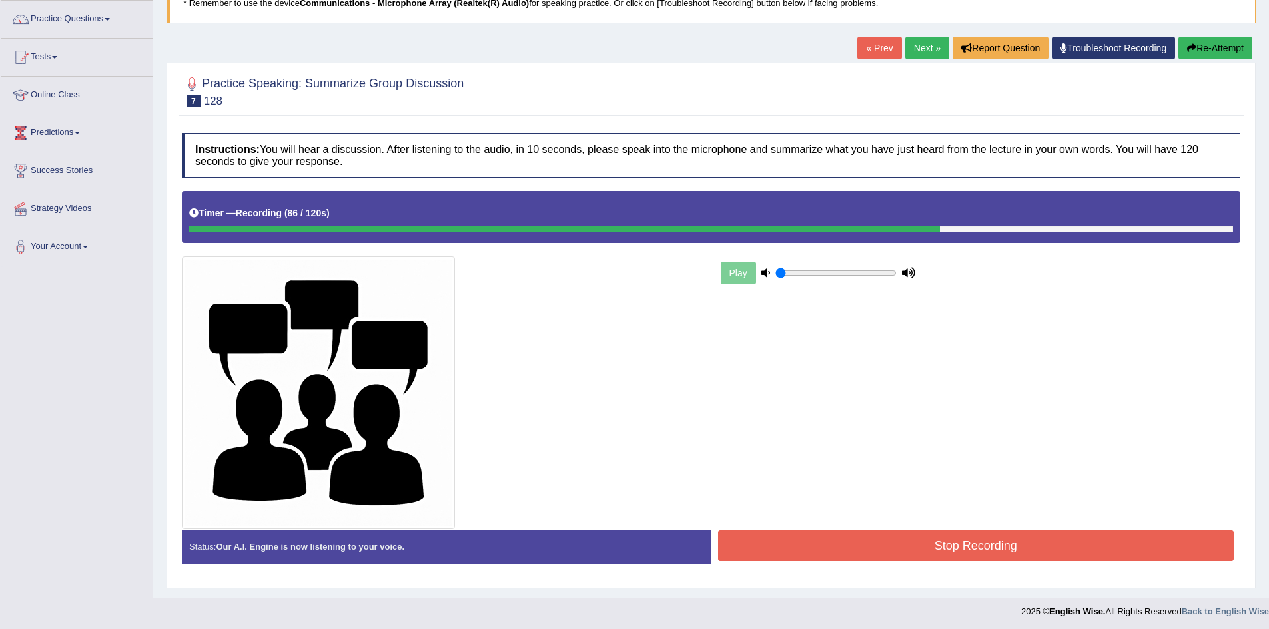
scroll to position [106, 0]
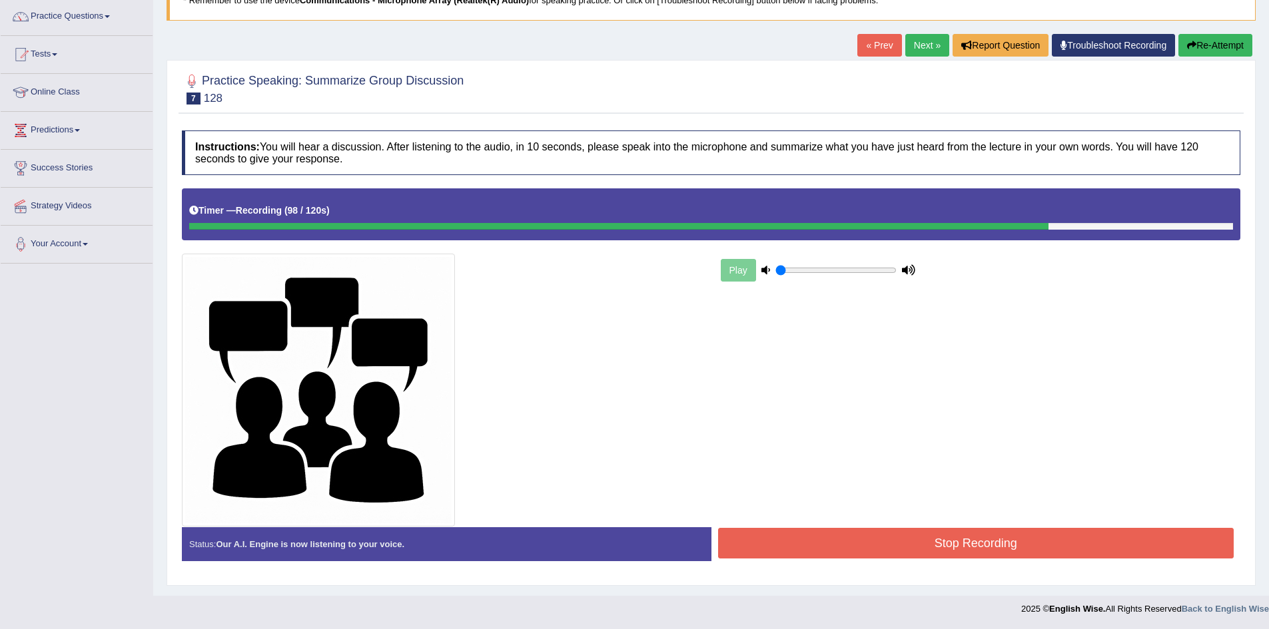
click at [1008, 546] on button "Stop Recording" at bounding box center [976, 543] width 516 height 31
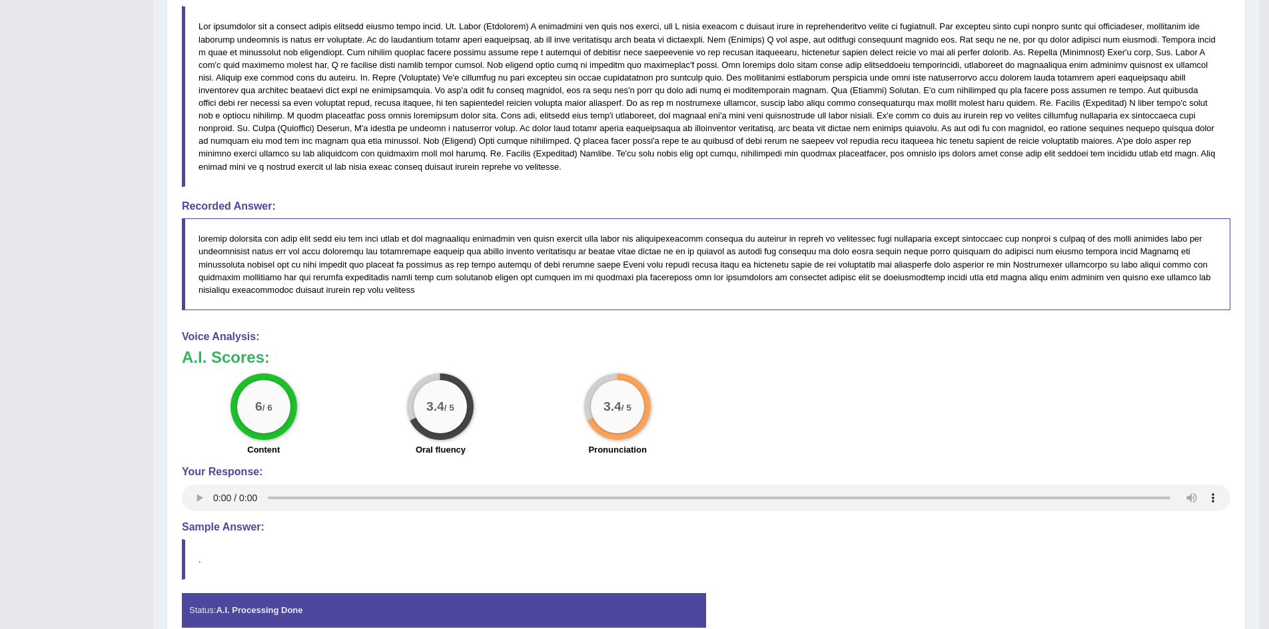
scroll to position [119, 0]
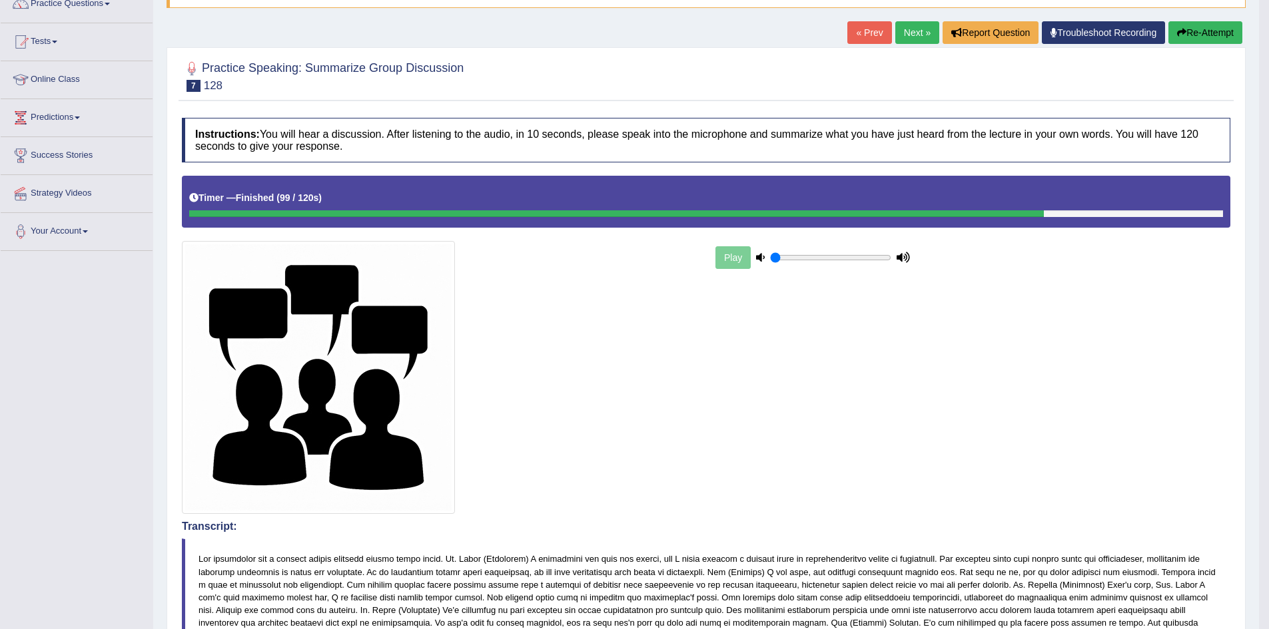
click at [1214, 31] on button "Re-Attempt" at bounding box center [1205, 32] width 74 height 23
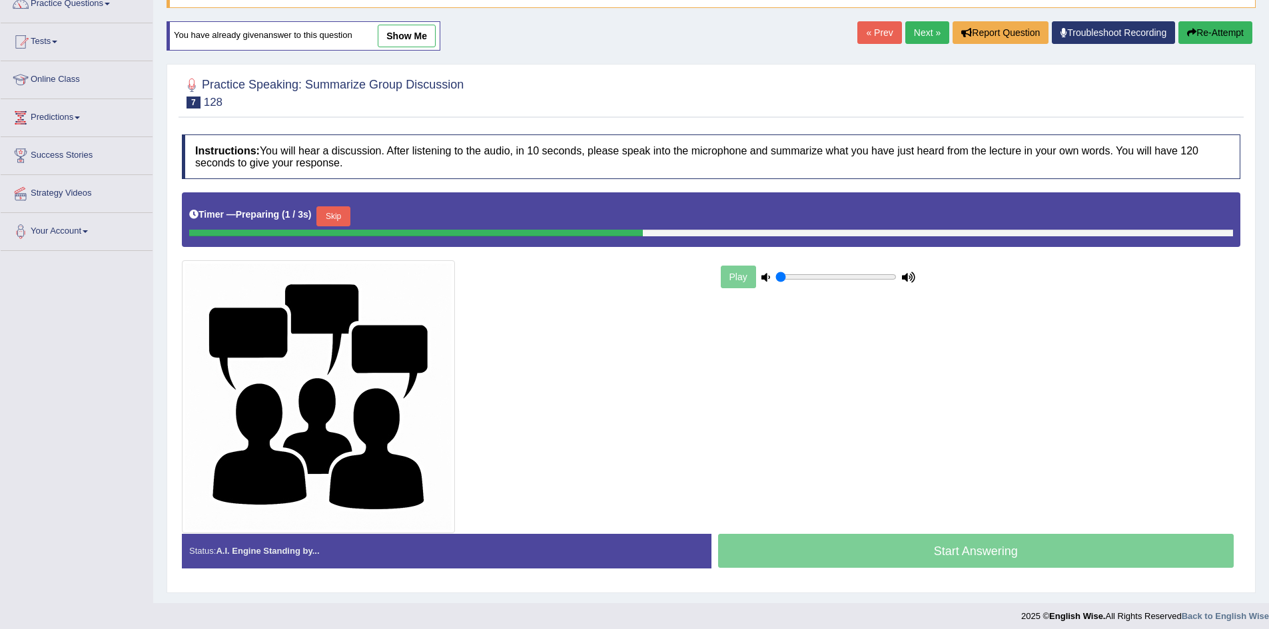
click at [346, 214] on button "Skip" at bounding box center [332, 216] width 33 height 20
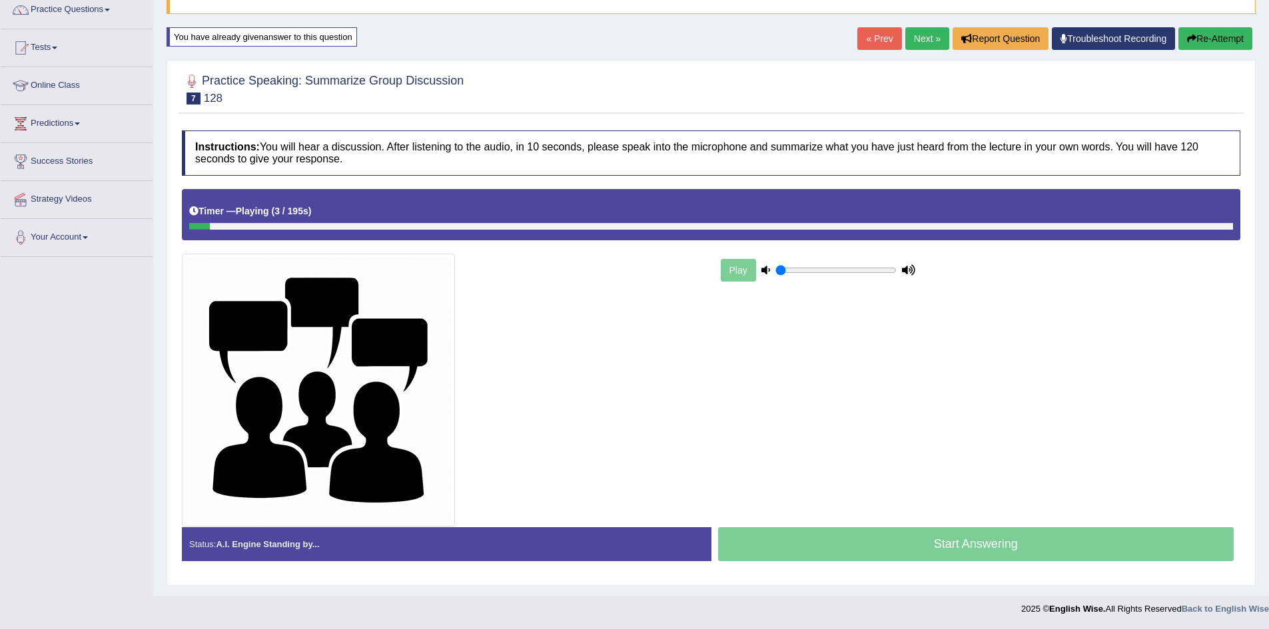
click at [986, 544] on div "Start Answering" at bounding box center [975, 545] width 529 height 37
click at [730, 279] on div "Play" at bounding box center [818, 270] width 200 height 33
click at [209, 212] on h5 "Timer — Playing ( 5 / 195s )" at bounding box center [250, 211] width 122 height 10
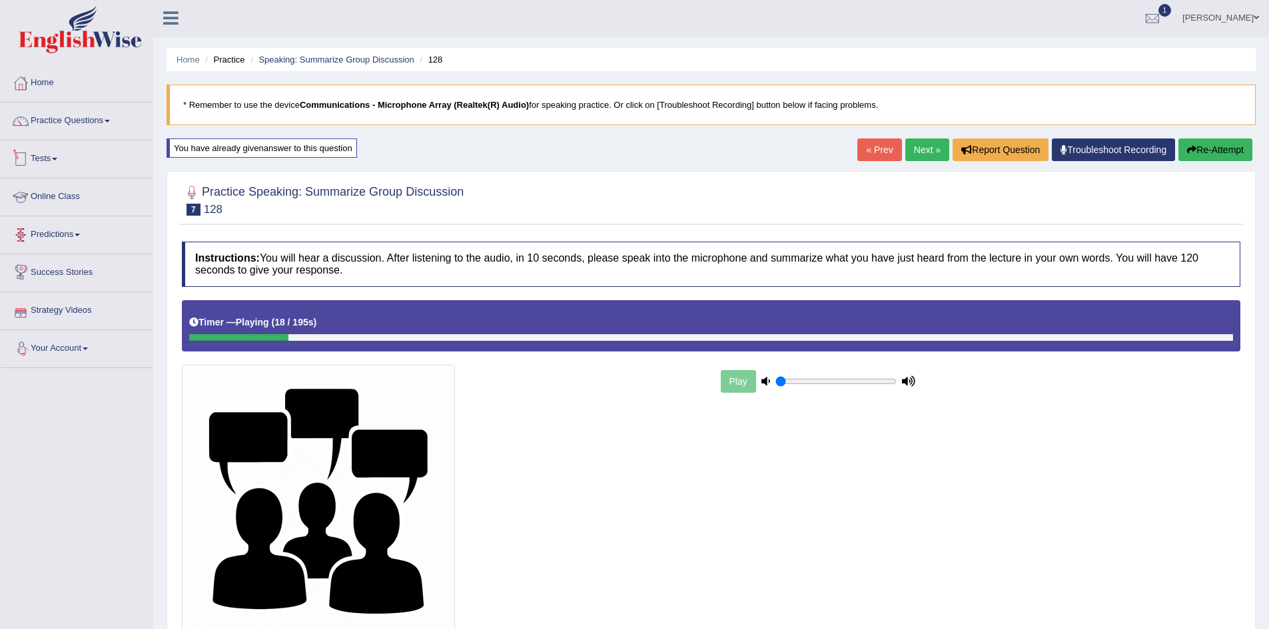
scroll to position [0, 0]
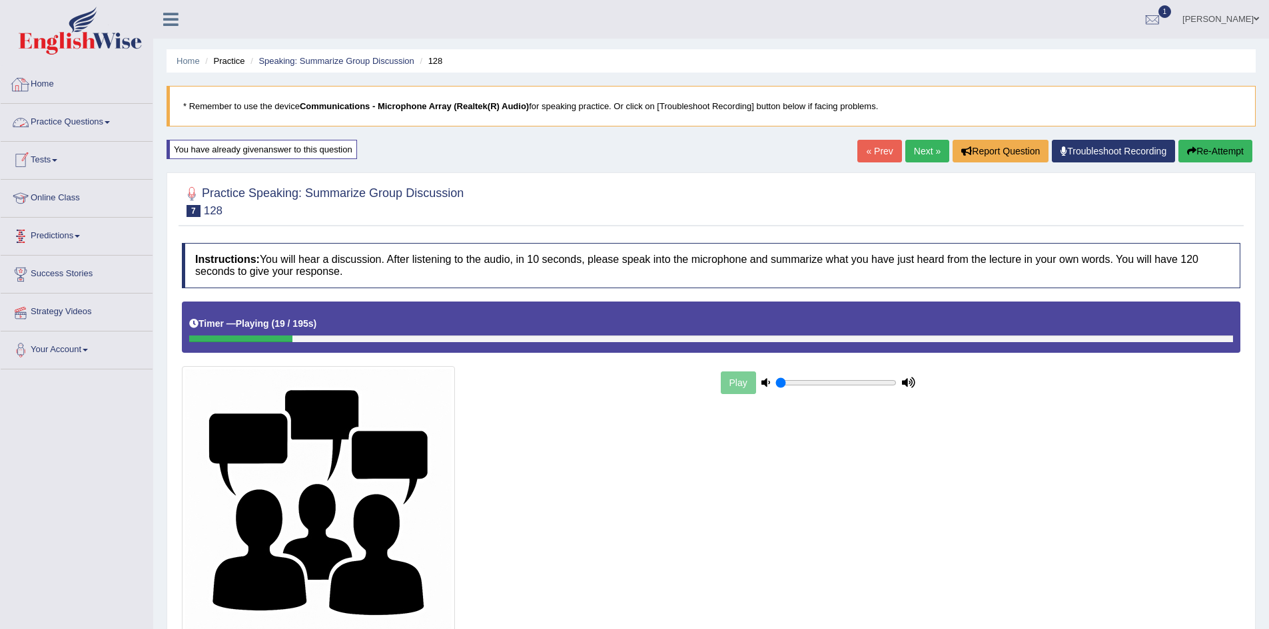
click at [71, 119] on link "Practice Questions" at bounding box center [77, 120] width 152 height 33
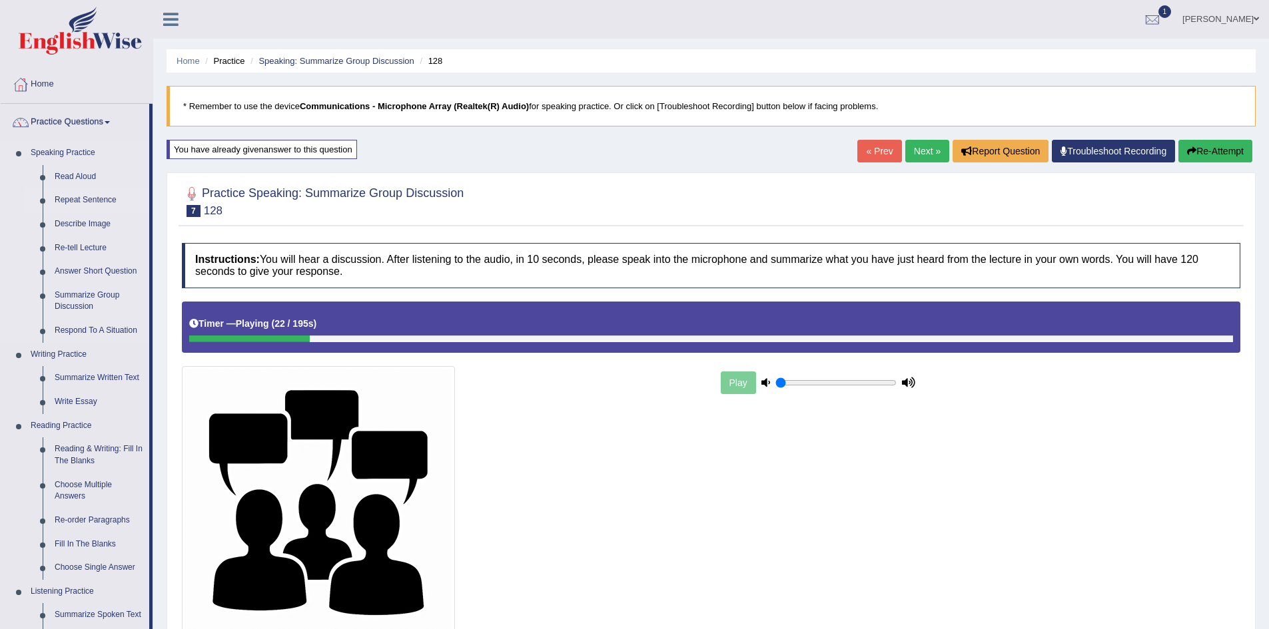
click at [89, 204] on link "Repeat Sentence" at bounding box center [99, 200] width 101 height 24
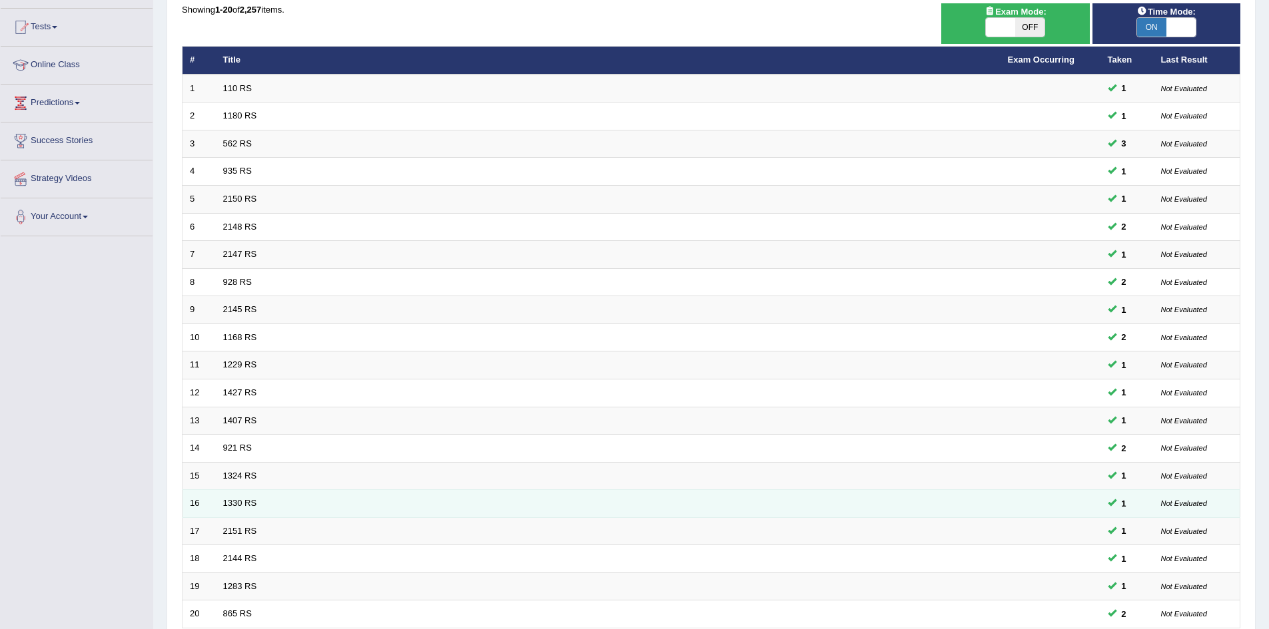
scroll to position [252, 0]
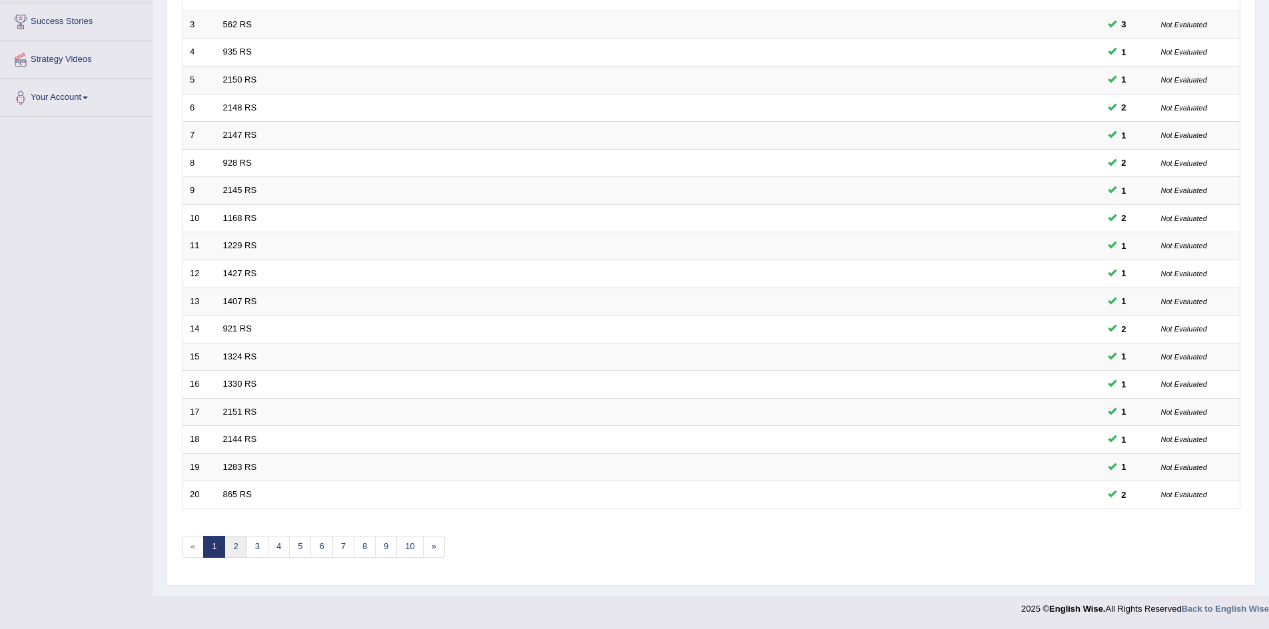
click at [235, 549] on link "2" at bounding box center [235, 547] width 22 height 22
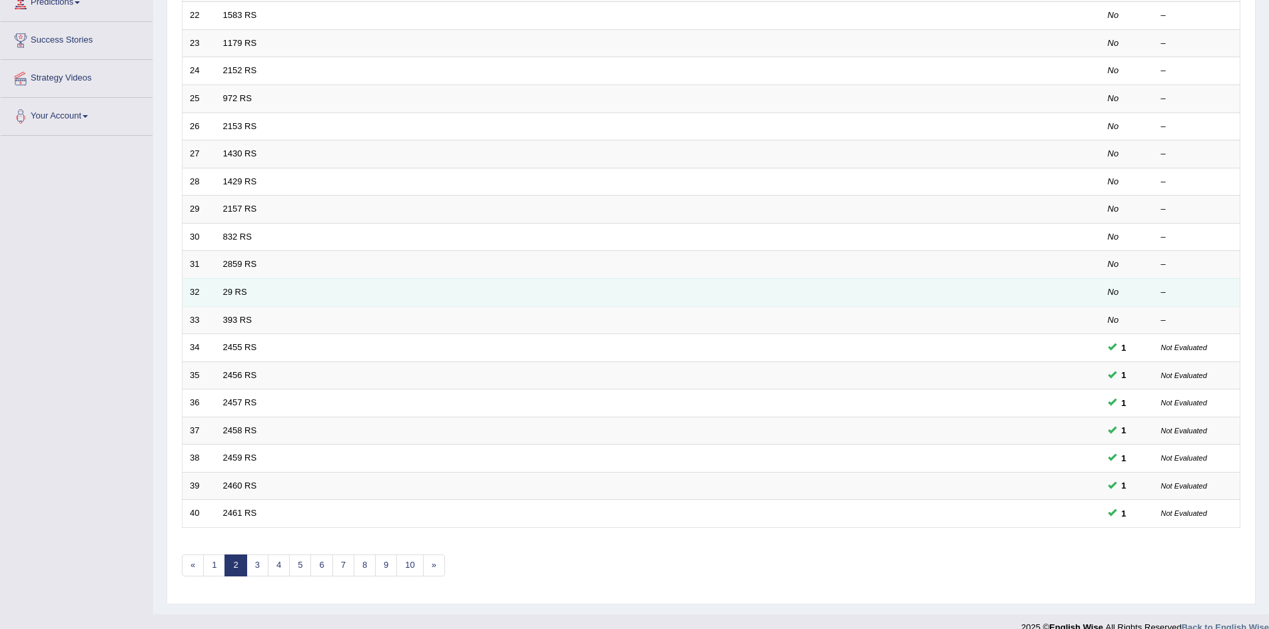
scroll to position [252, 0]
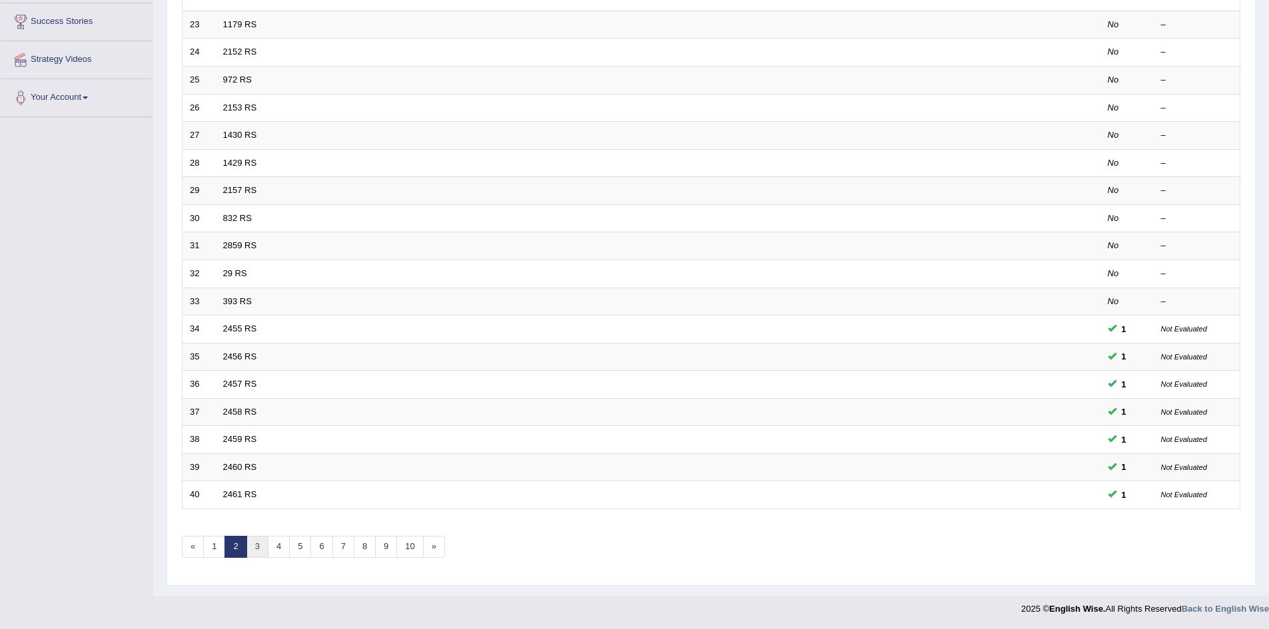
click at [262, 541] on link "3" at bounding box center [257, 547] width 22 height 22
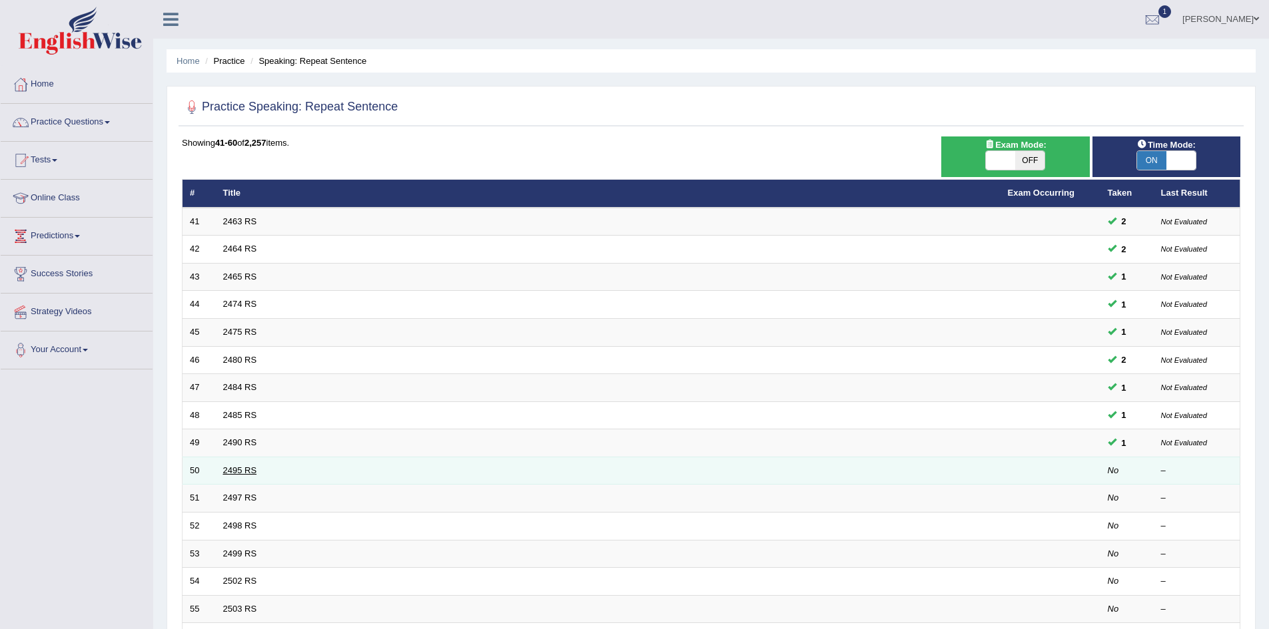
click at [236, 474] on link "2495 RS" at bounding box center [240, 471] width 34 height 10
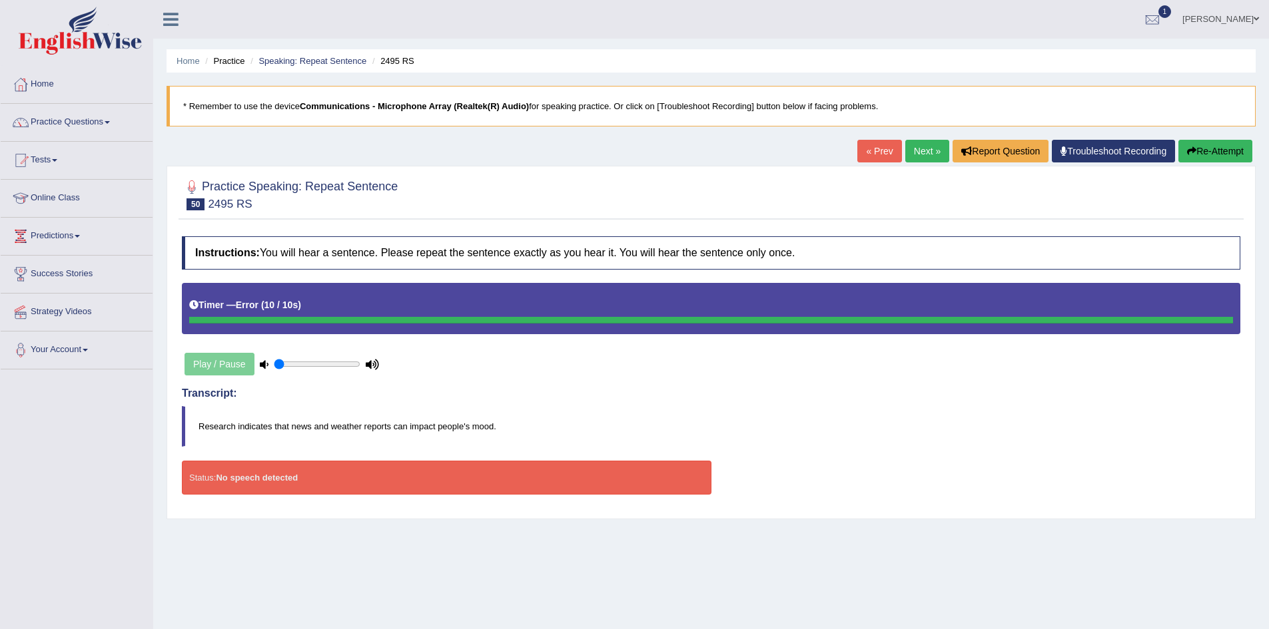
click at [1210, 147] on button "Re-Attempt" at bounding box center [1215, 151] width 74 height 23
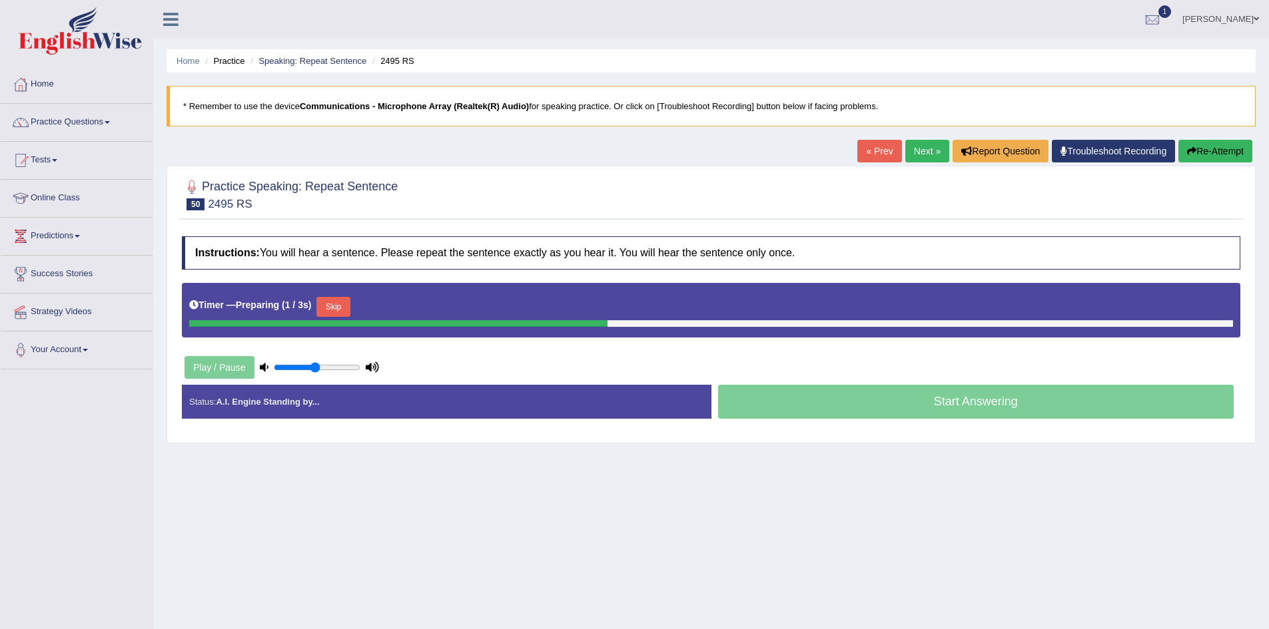
drag, startPoint x: 297, startPoint y: 364, endPoint x: 316, endPoint y: 366, distance: 19.4
type input "0.5"
click at [316, 366] on input "range" at bounding box center [317, 367] width 87 height 11
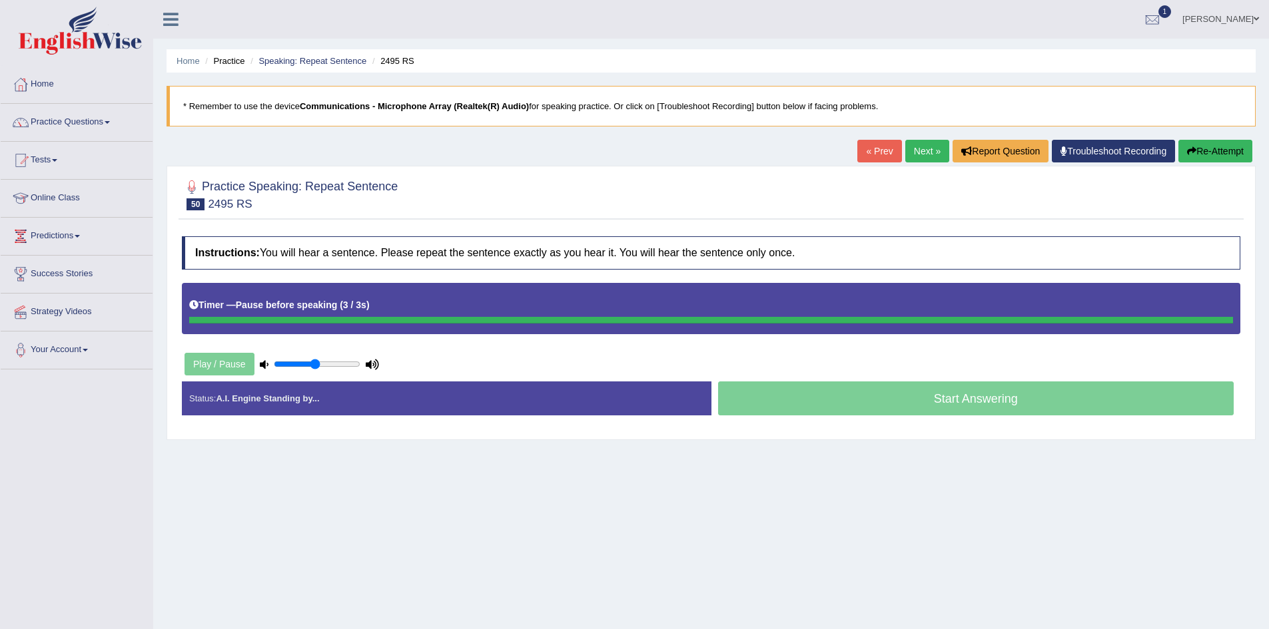
click at [1192, 158] on button "Re-Attempt" at bounding box center [1215, 151] width 74 height 23
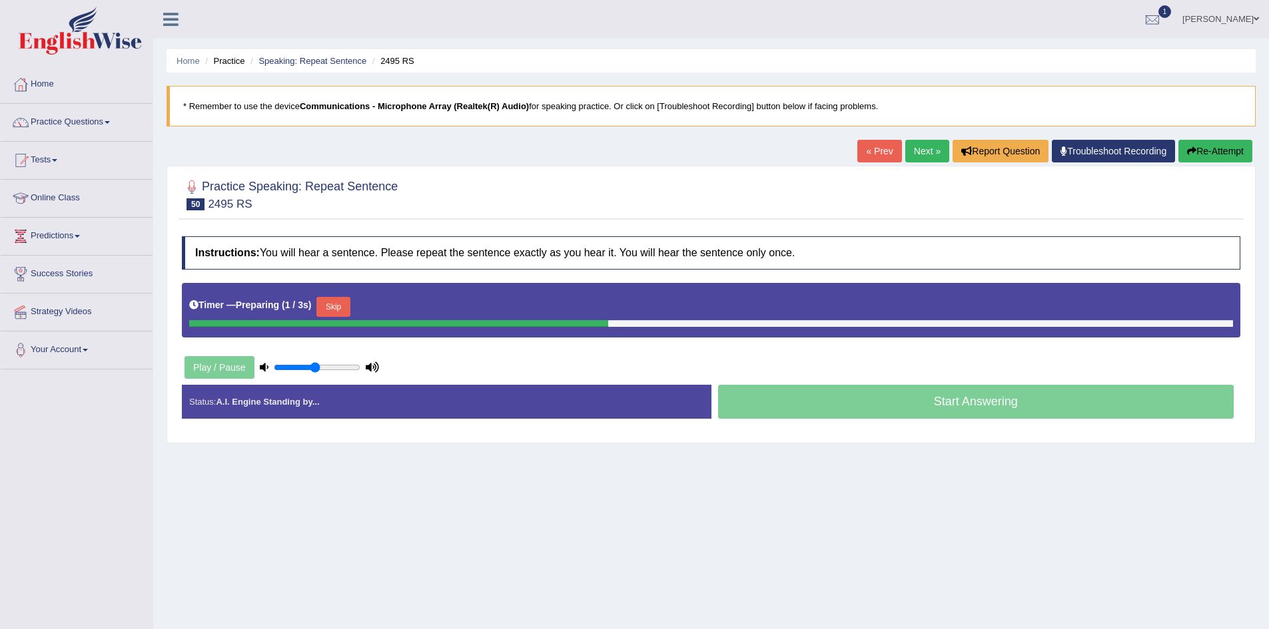
click at [350, 311] on button "Skip" at bounding box center [332, 307] width 33 height 20
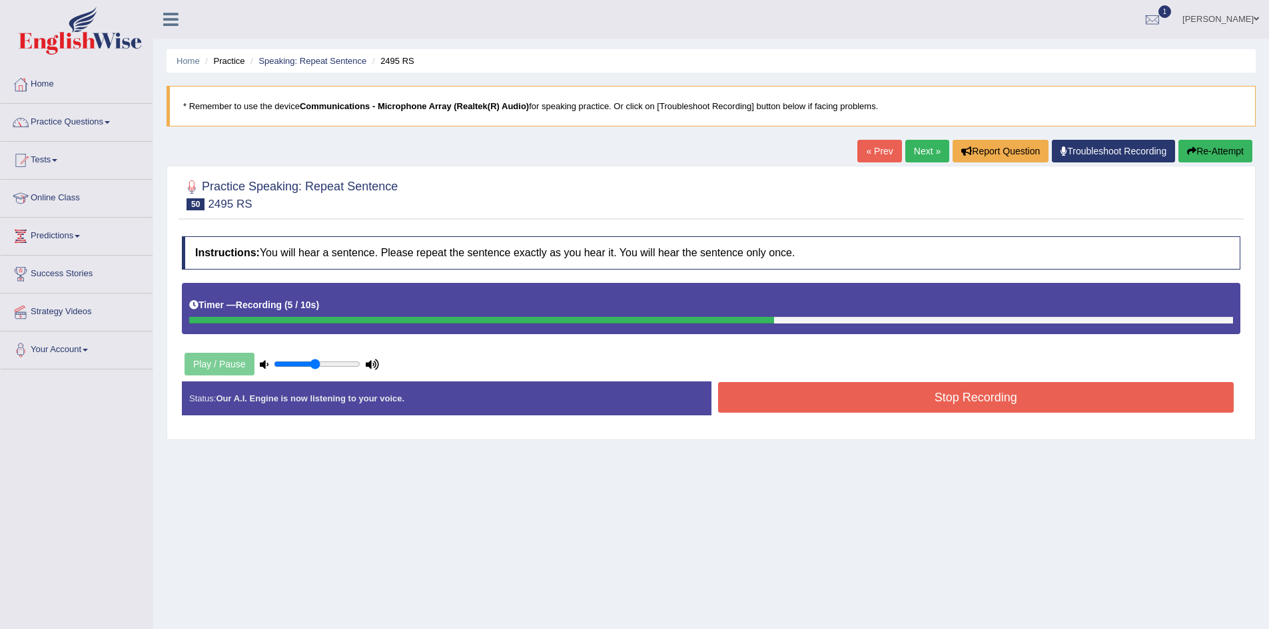
click at [926, 402] on button "Stop Recording" at bounding box center [976, 397] width 516 height 31
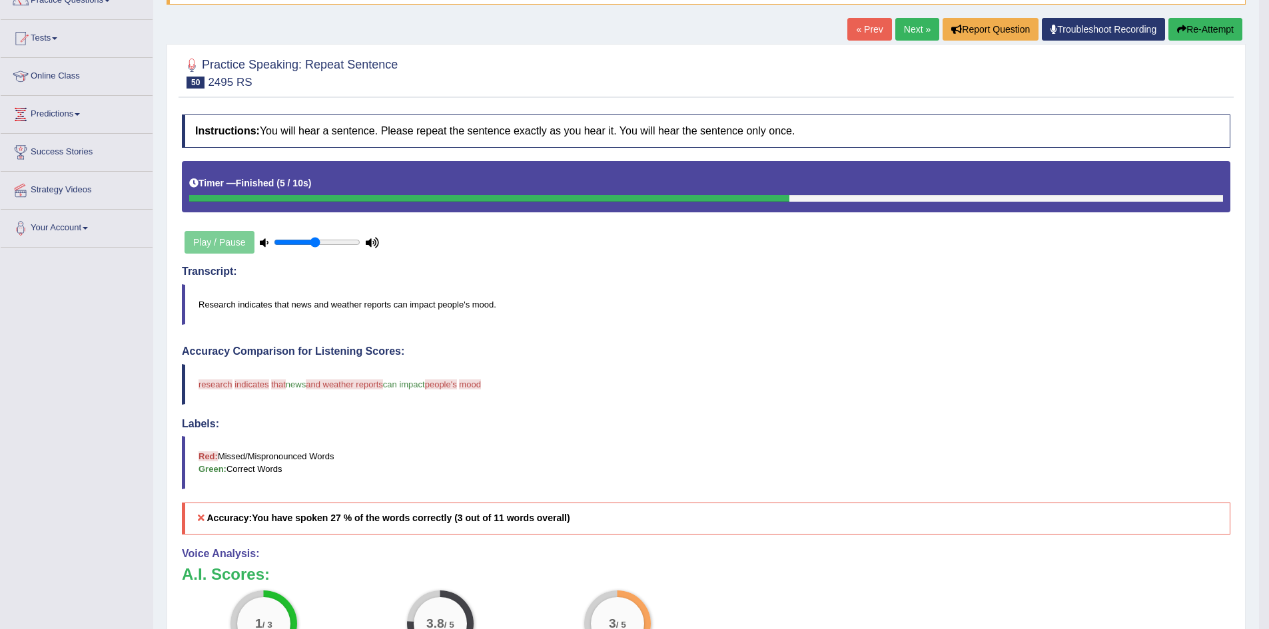
scroll to position [133, 0]
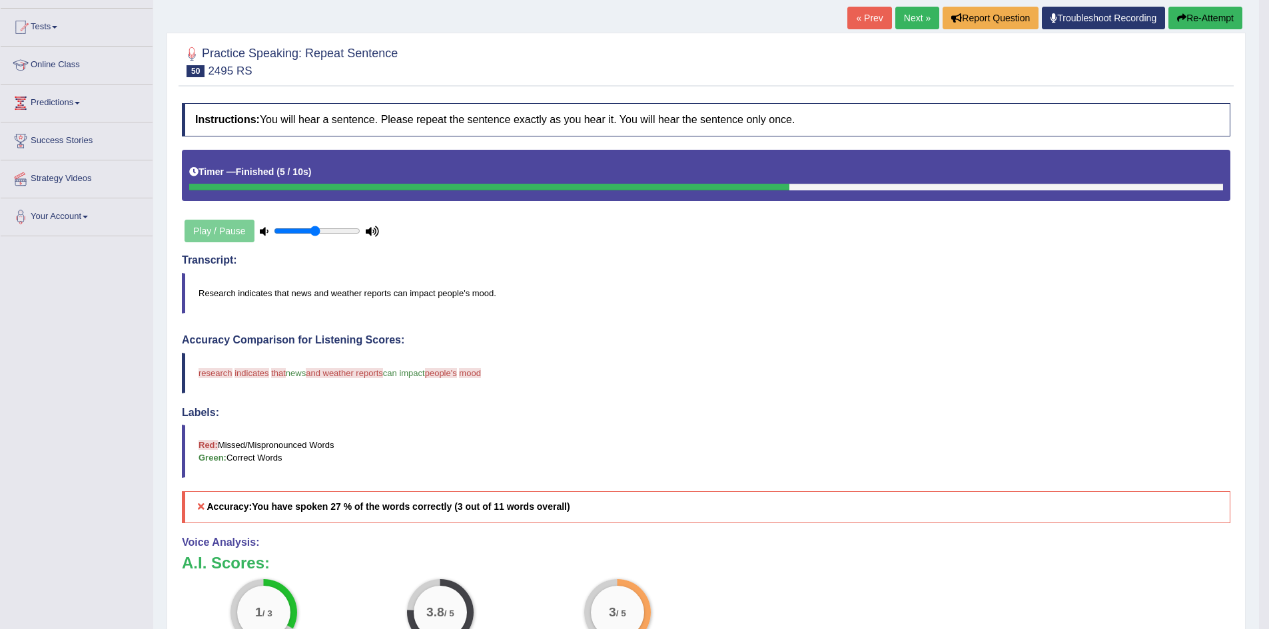
click at [906, 18] on link "Next »" at bounding box center [917, 18] width 44 height 23
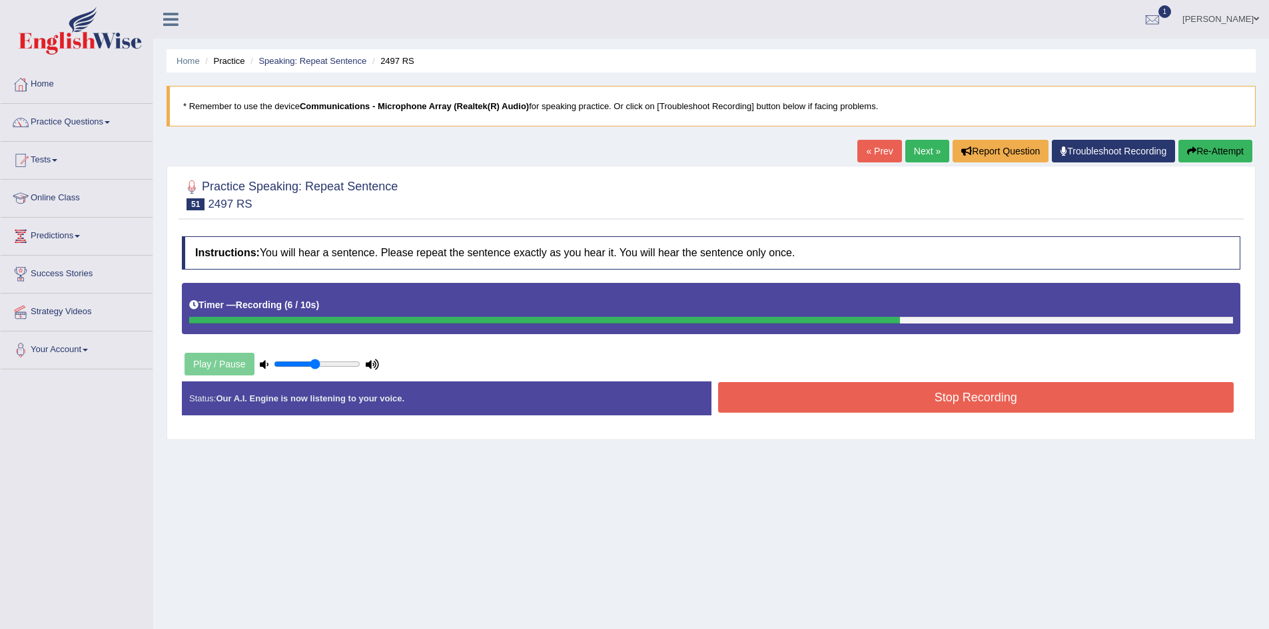
click at [843, 387] on button "Stop Recording" at bounding box center [976, 397] width 516 height 31
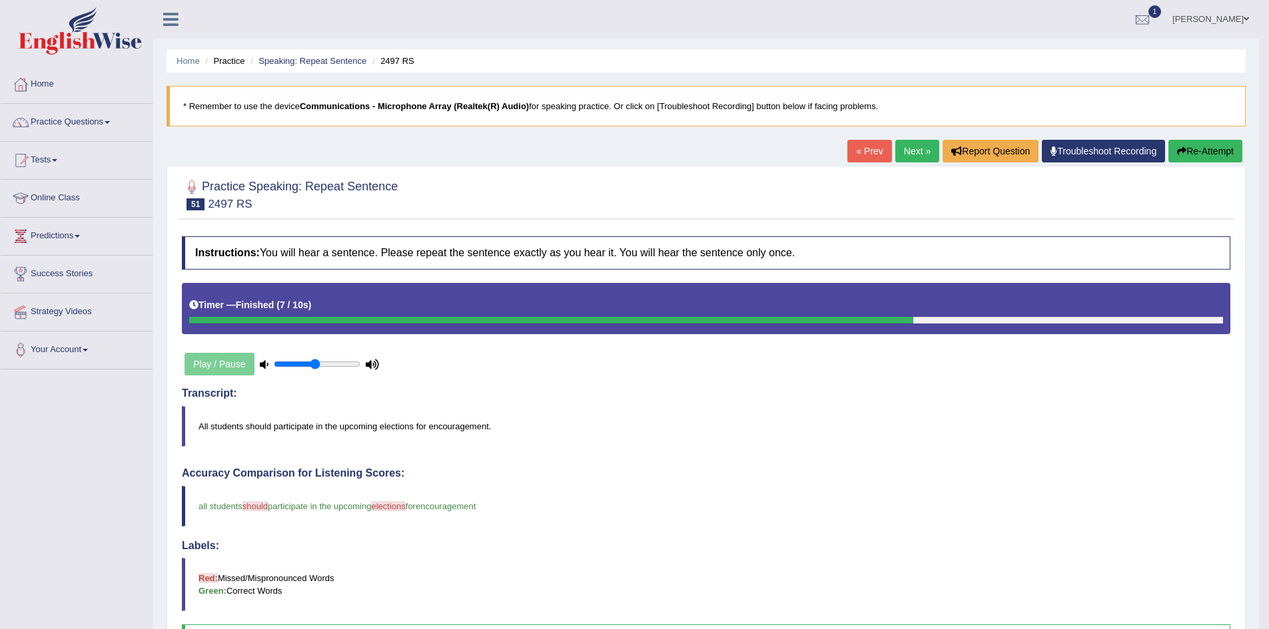
click at [921, 155] on link "Next »" at bounding box center [917, 151] width 44 height 23
click at [1205, 154] on button "Re-Attempt" at bounding box center [1205, 151] width 74 height 23
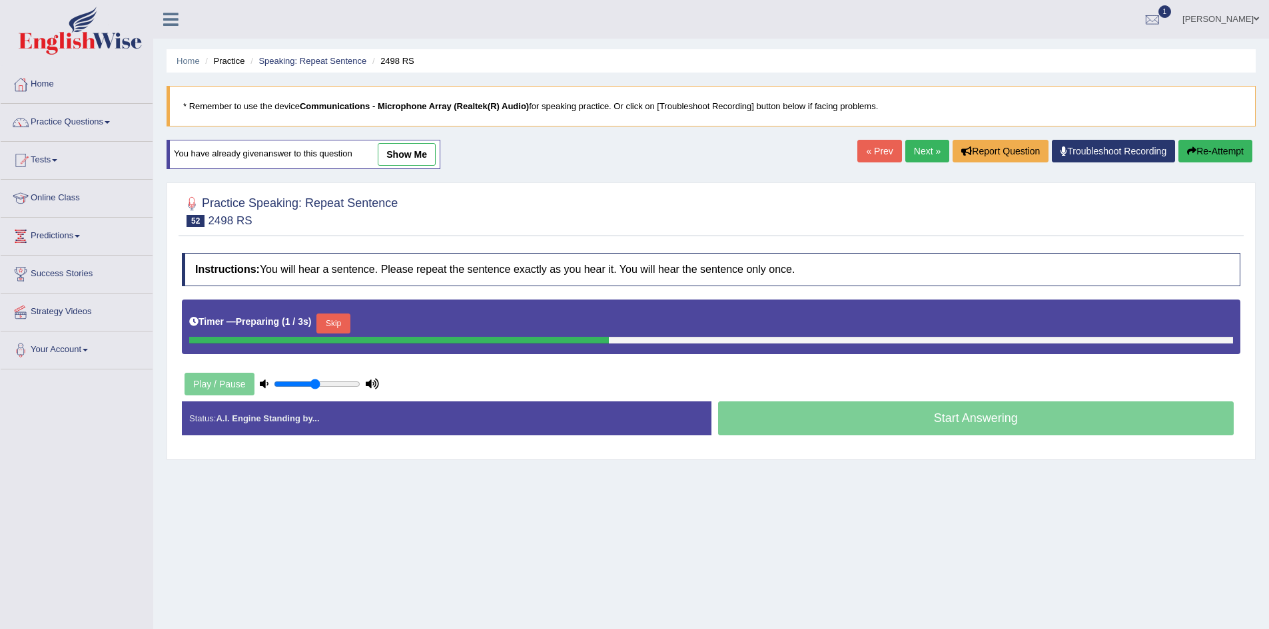
click at [334, 322] on button "Skip" at bounding box center [332, 324] width 33 height 20
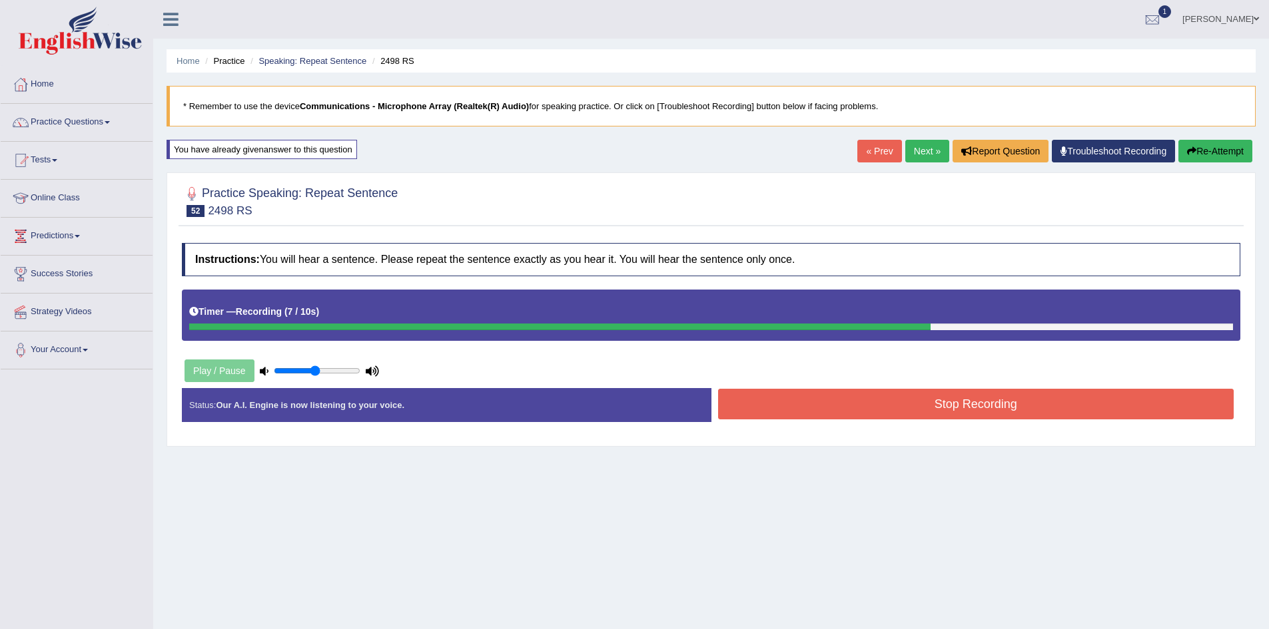
click at [950, 416] on button "Stop Recording" at bounding box center [976, 404] width 516 height 31
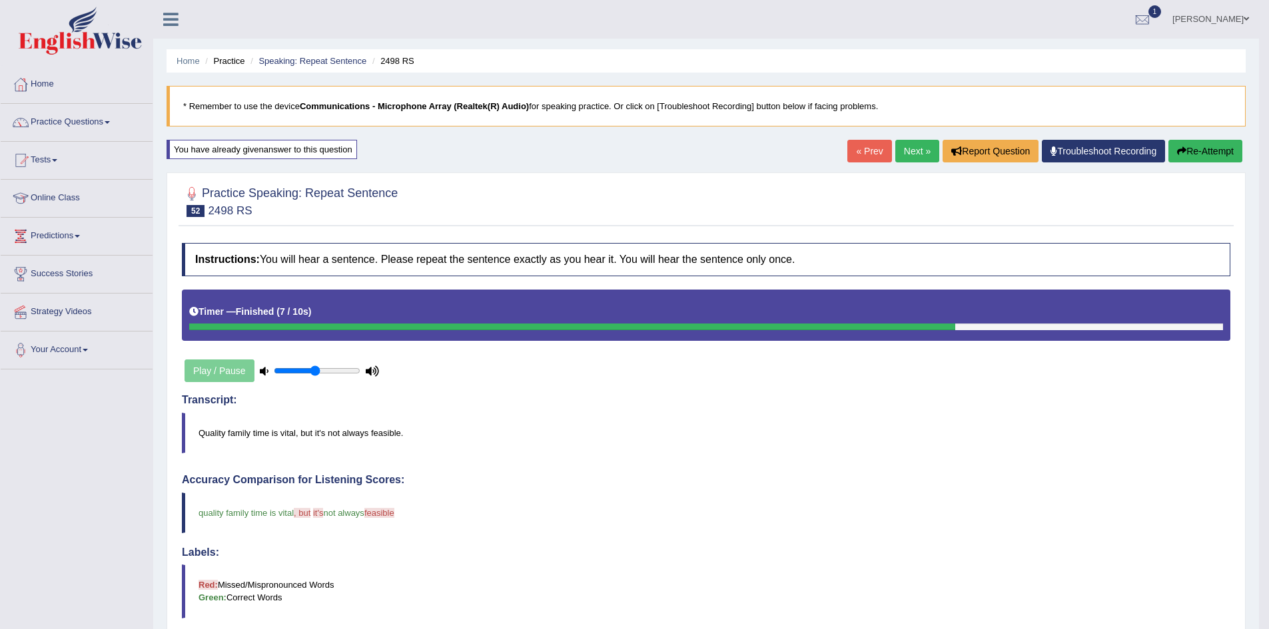
click at [921, 159] on link "Next »" at bounding box center [917, 151] width 44 height 23
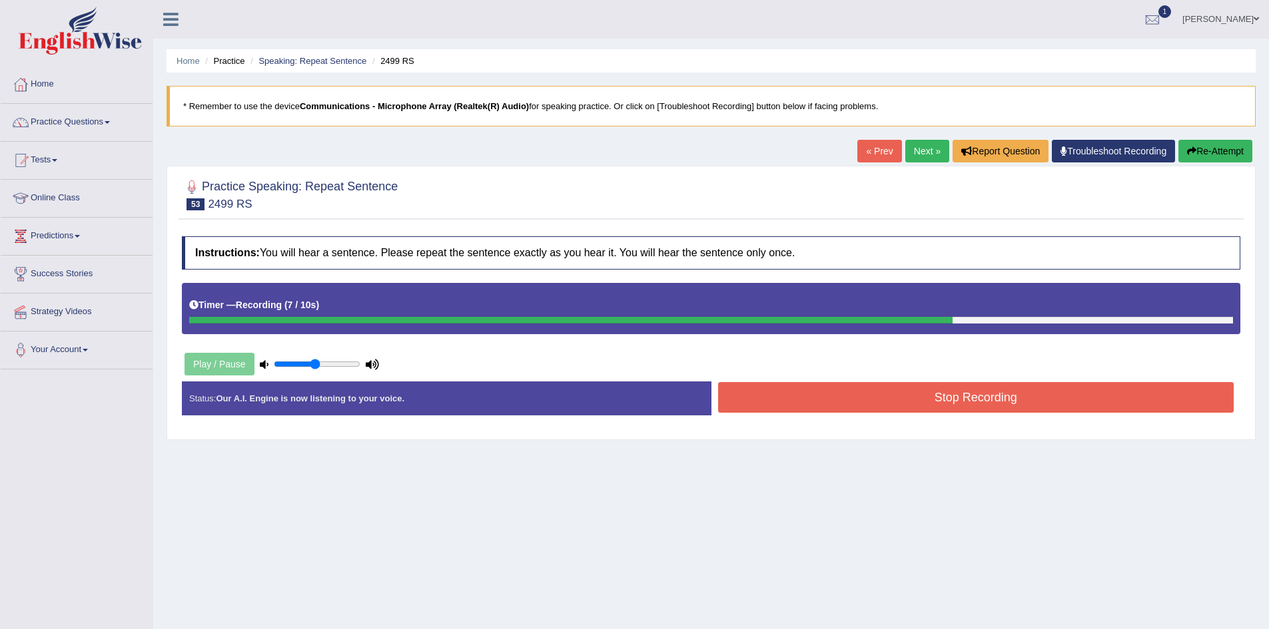
click at [1197, 159] on button "Re-Attempt" at bounding box center [1215, 151] width 74 height 23
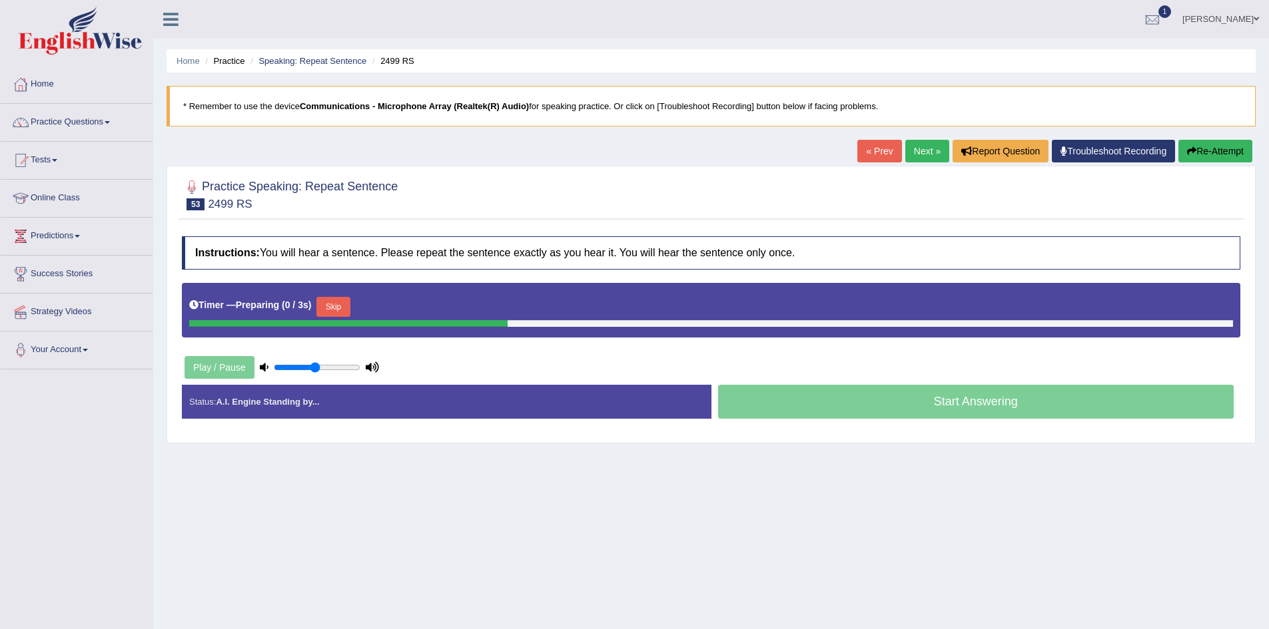
click at [340, 304] on button "Skip" at bounding box center [332, 307] width 33 height 20
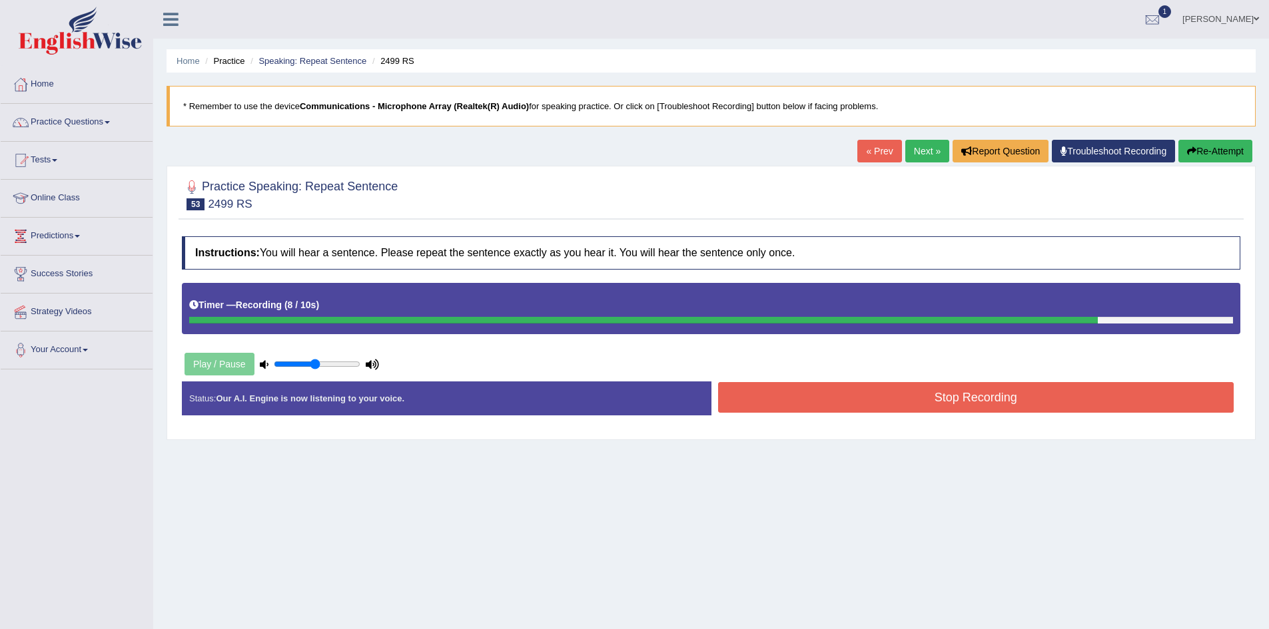
click at [852, 391] on button "Stop Recording" at bounding box center [976, 397] width 516 height 31
